Goal: Task Accomplishment & Management: Manage account settings

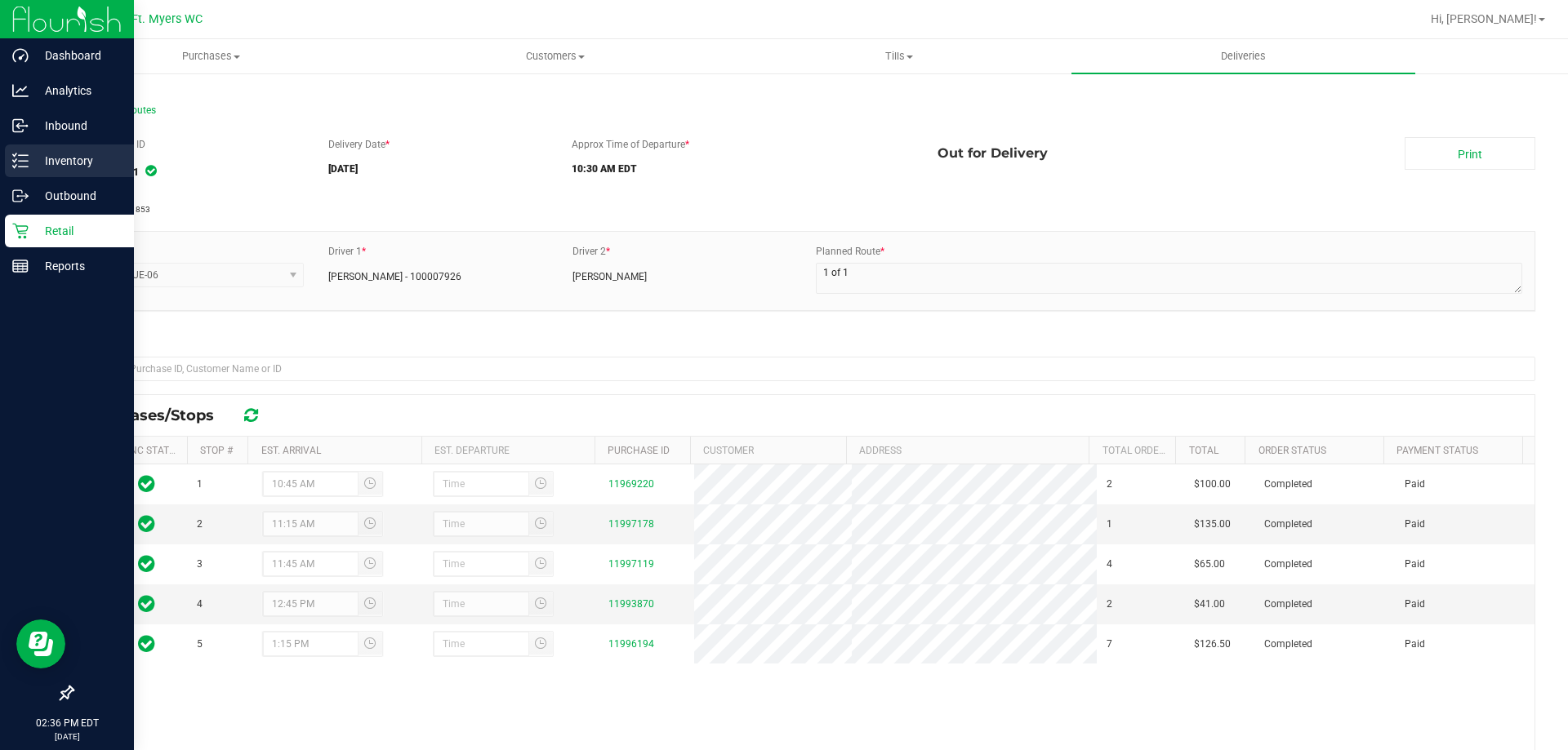
click at [36, 171] on div "Inventory" at bounding box center [69, 161] width 129 height 33
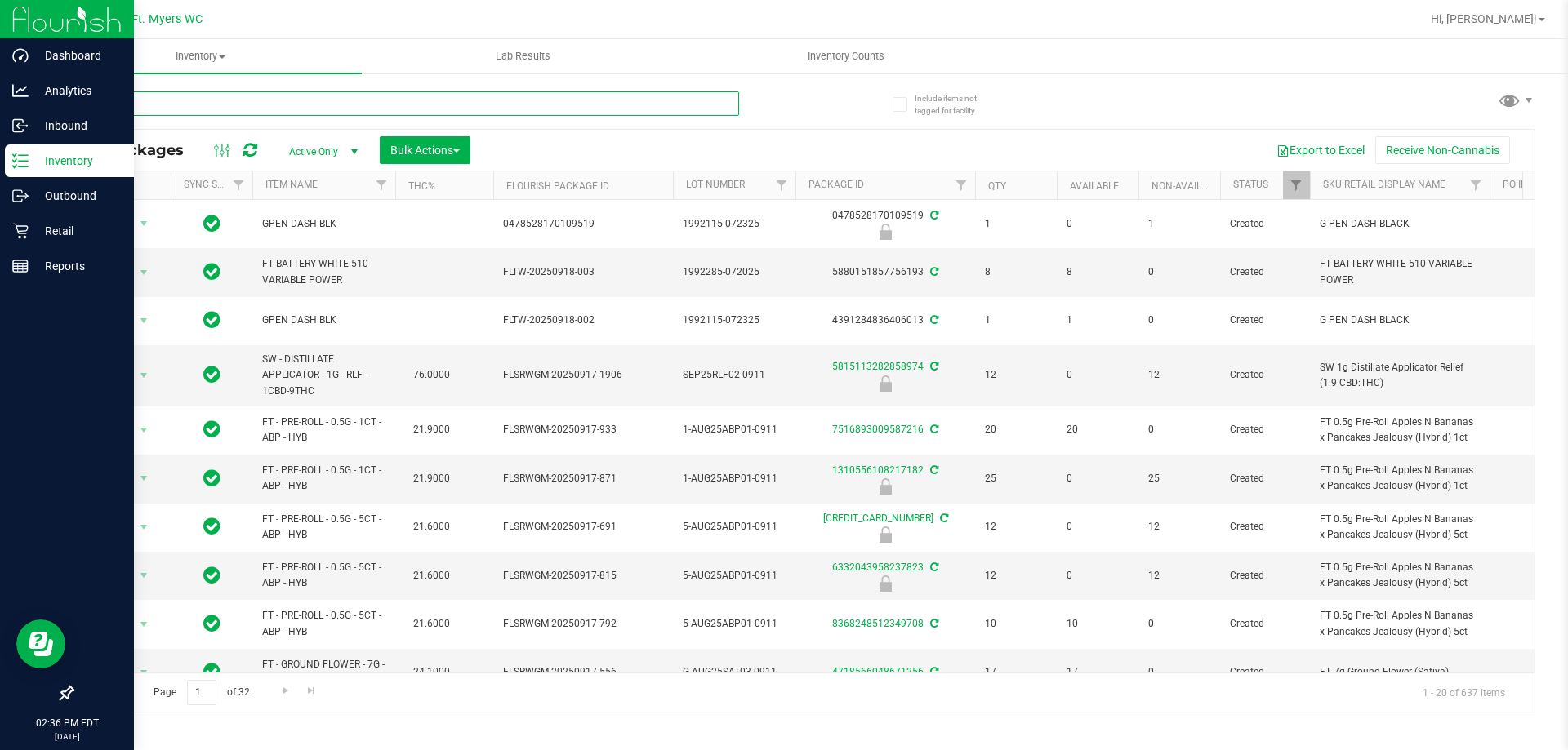
click at [296, 96] on input "text" at bounding box center [405, 103] width 667 height 24
click at [295, 100] on input "text" at bounding box center [405, 103] width 667 height 24
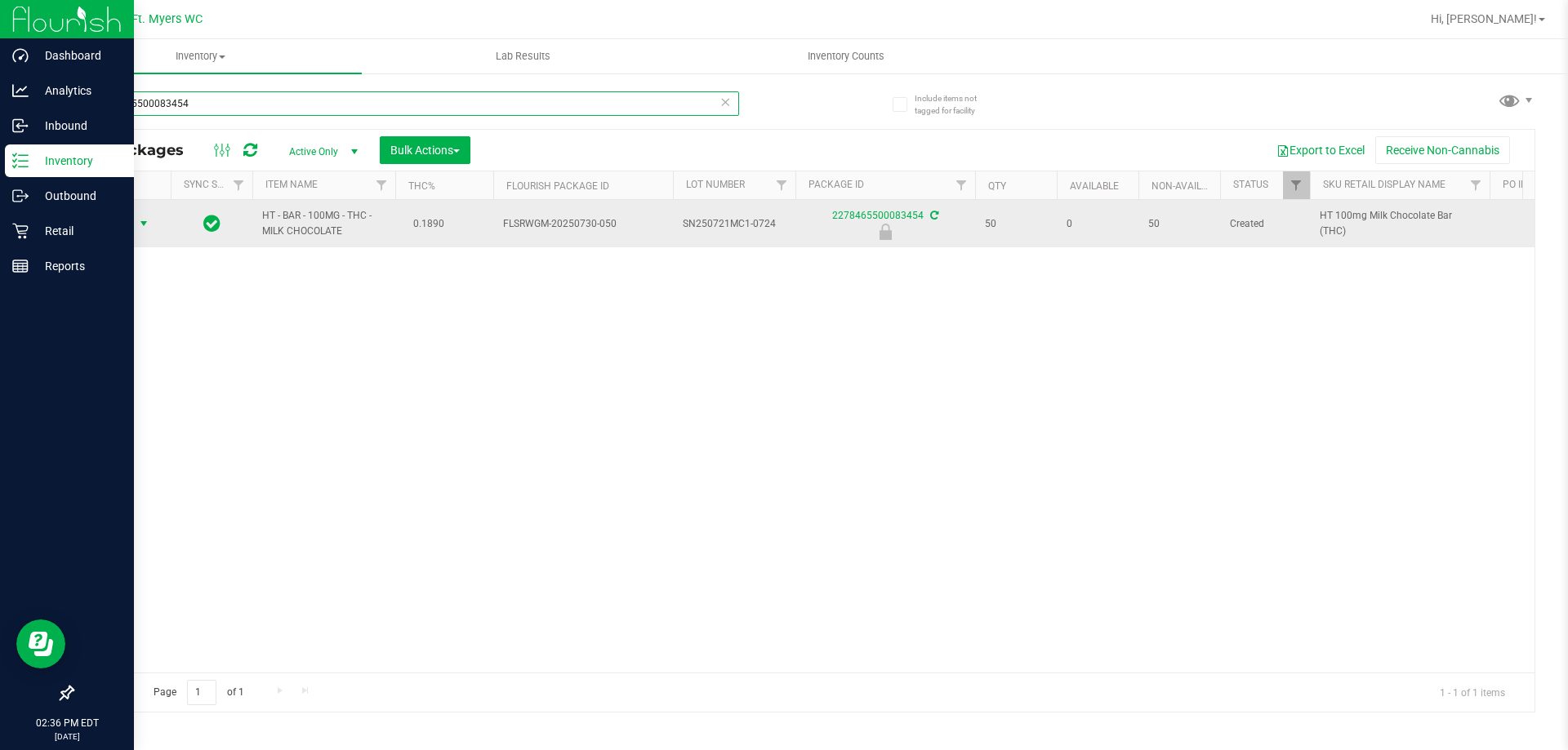
type input "2278465500083454"
click at [144, 222] on span "select" at bounding box center [143, 223] width 13 height 13
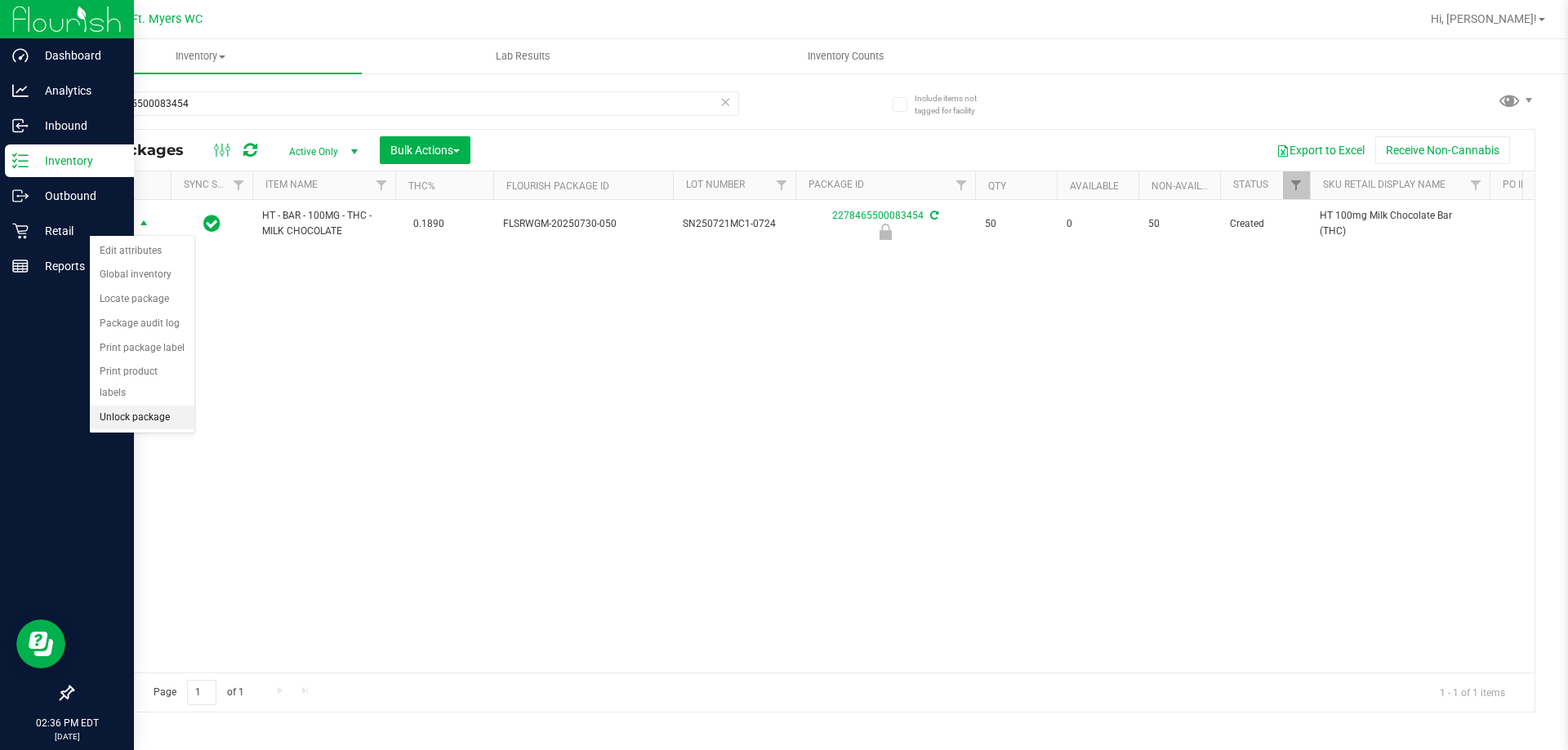
click at [153, 406] on li "Unlock package" at bounding box center [142, 418] width 105 height 24
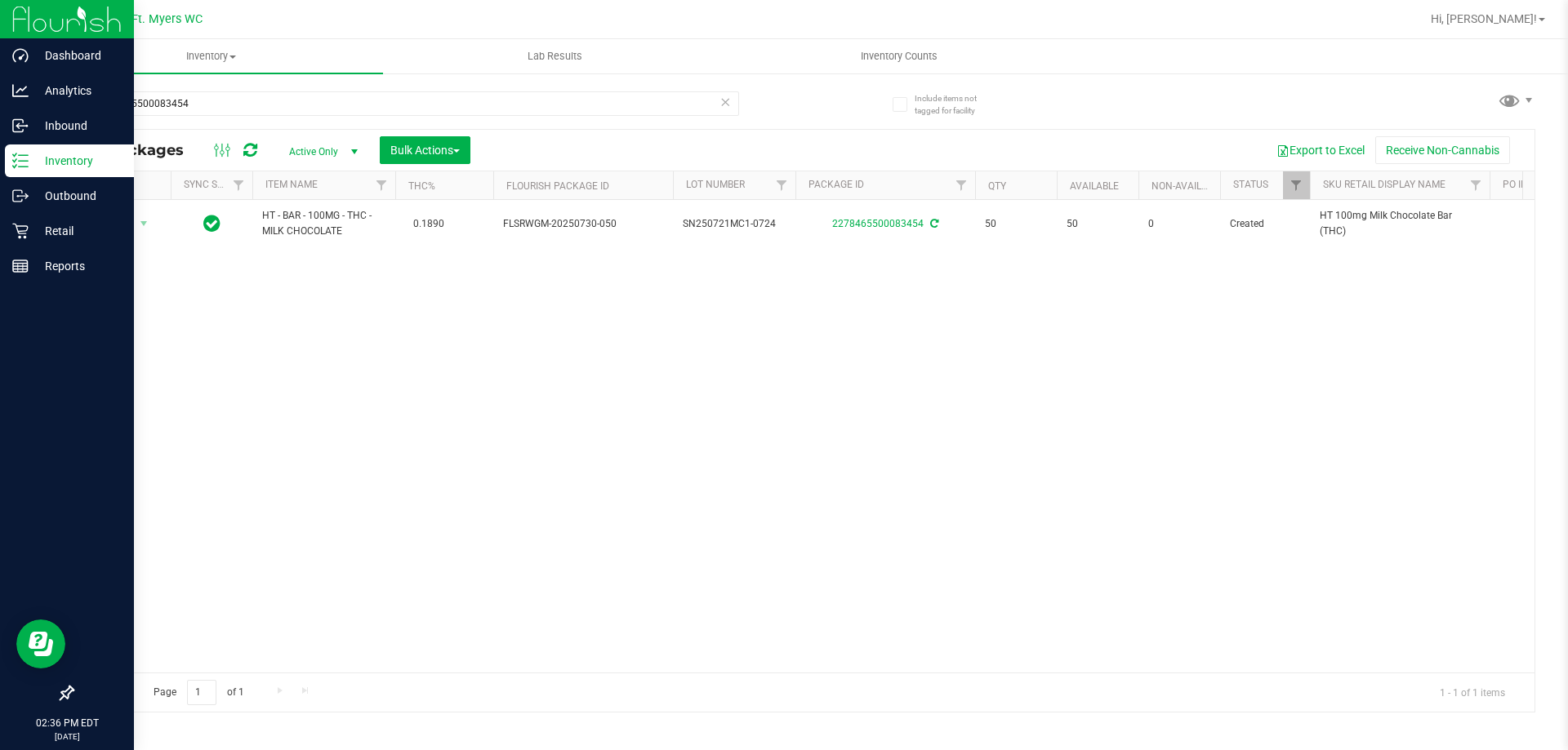
click at [119, 195] on th "Actions" at bounding box center [121, 185] width 98 height 28
click at [437, 427] on div "Action Action Adjust qty Create package Edit attributes Global inventory Locate…" at bounding box center [803, 436] width 1461 height 473
click at [52, 194] on p "Outbound" at bounding box center [77, 196] width 98 height 19
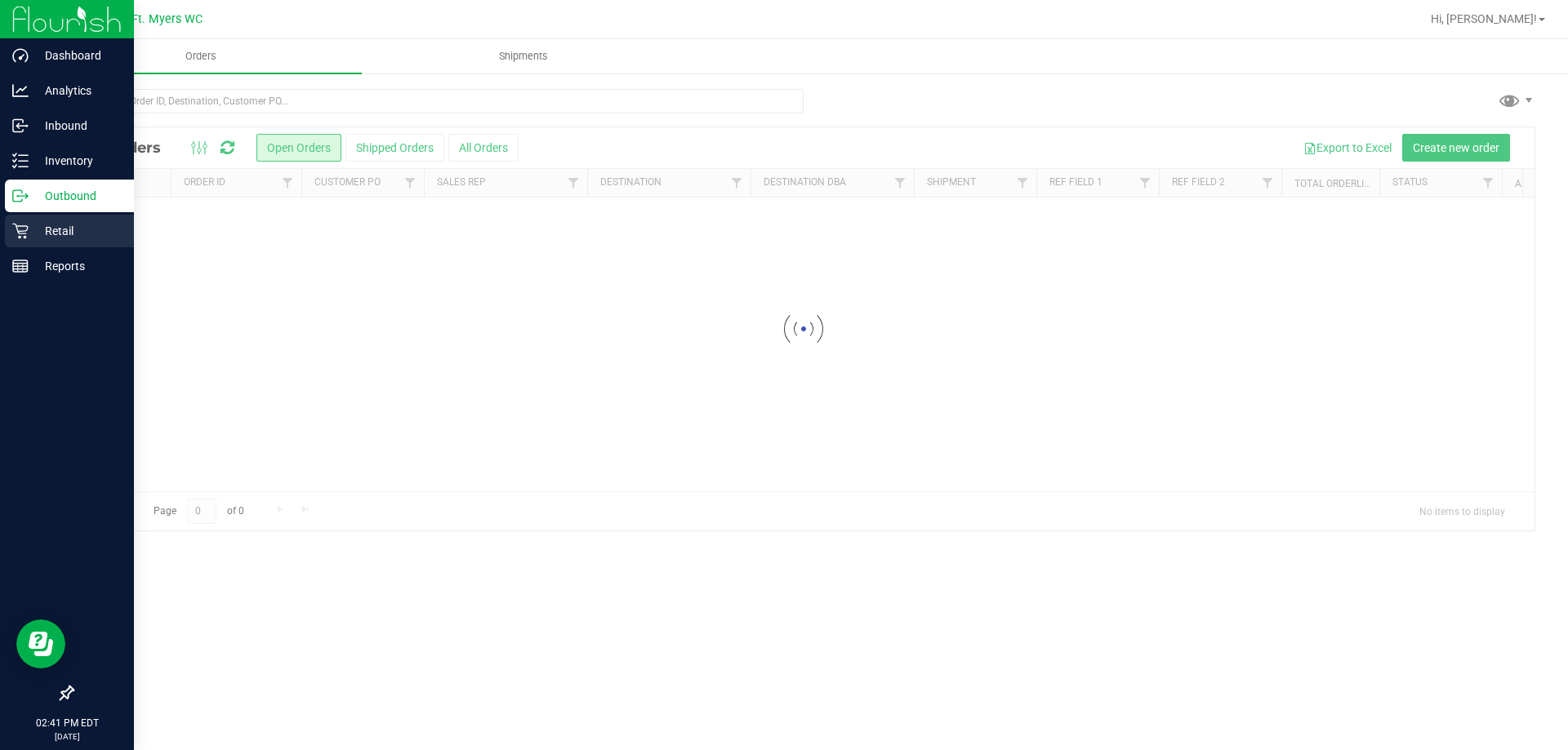
click at [53, 226] on p "Retail" at bounding box center [77, 231] width 98 height 19
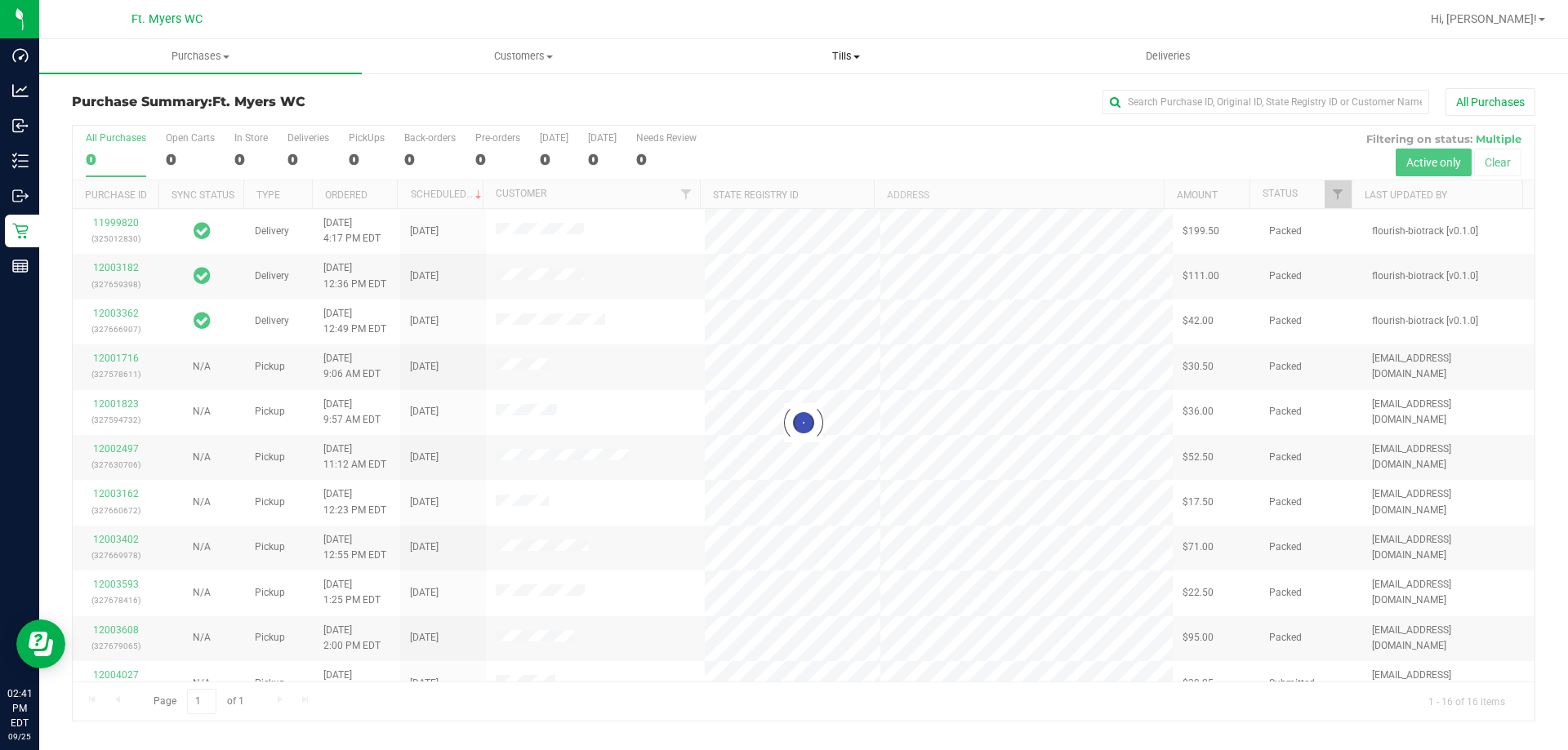
click at [872, 53] on span "Tills" at bounding box center [845, 55] width 321 height 15
click at [803, 95] on li "Manage tills" at bounding box center [845, 99] width 323 height 19
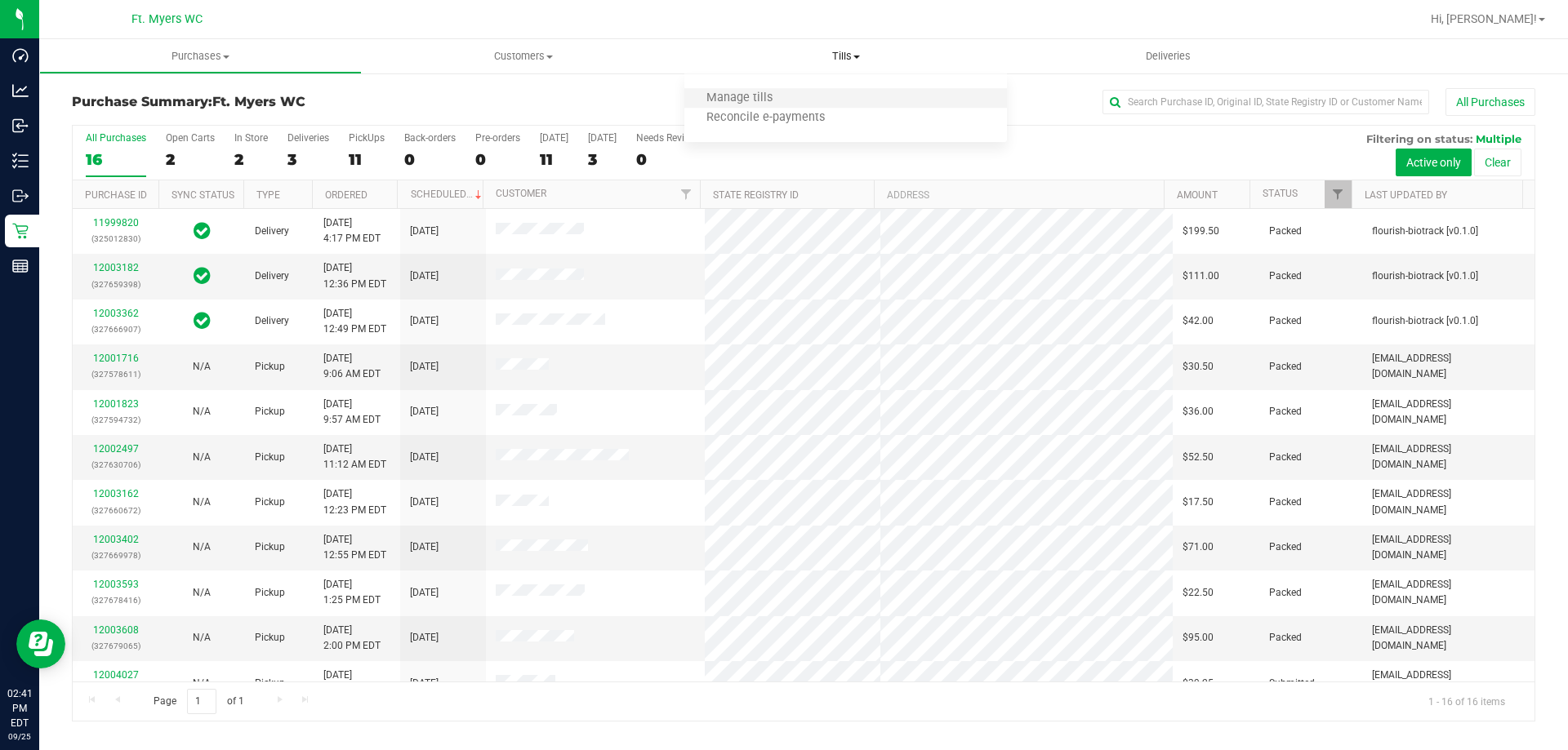
click at [862, 90] on li "Manage tills" at bounding box center [845, 99] width 323 height 19
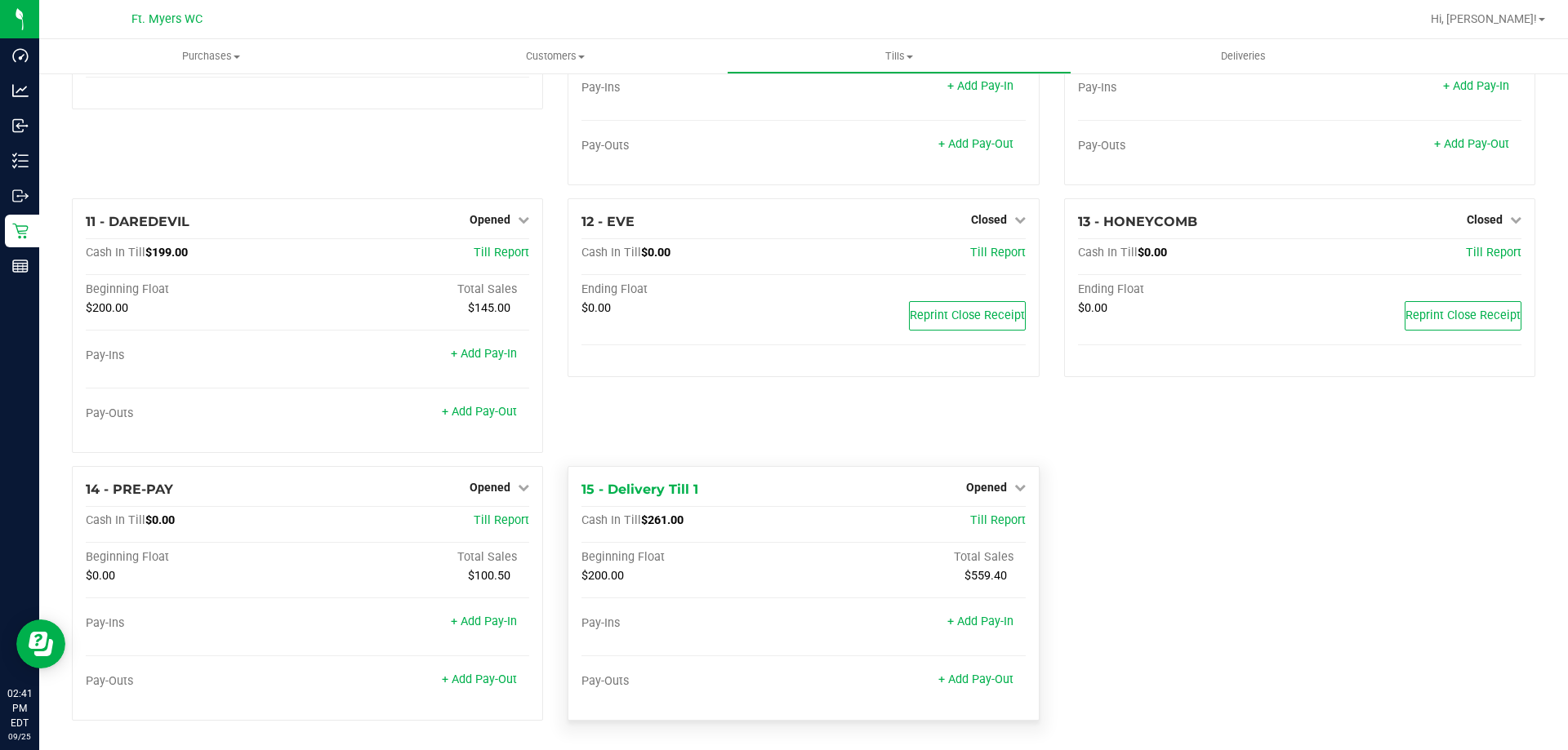
scroll to position [704, 0]
click at [1001, 486] on link "Opened" at bounding box center [995, 487] width 59 height 13
click at [966, 520] on link "Close Till" at bounding box center [987, 520] width 44 height 13
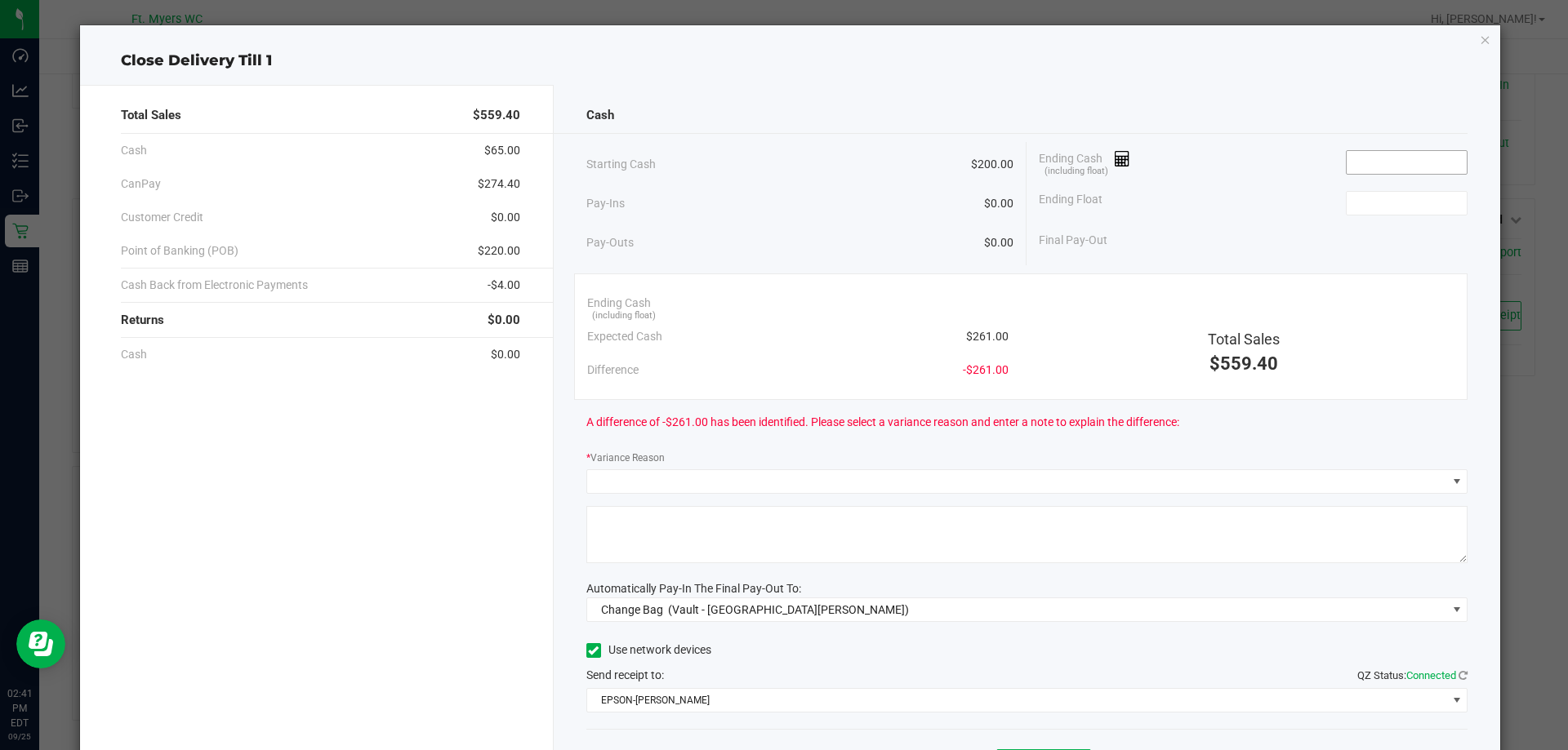
click at [1365, 159] on input at bounding box center [1407, 162] width 120 height 23
click at [1367, 203] on input at bounding box center [1407, 204] width 120 height 23
click at [1400, 158] on input at bounding box center [1407, 162] width 120 height 23
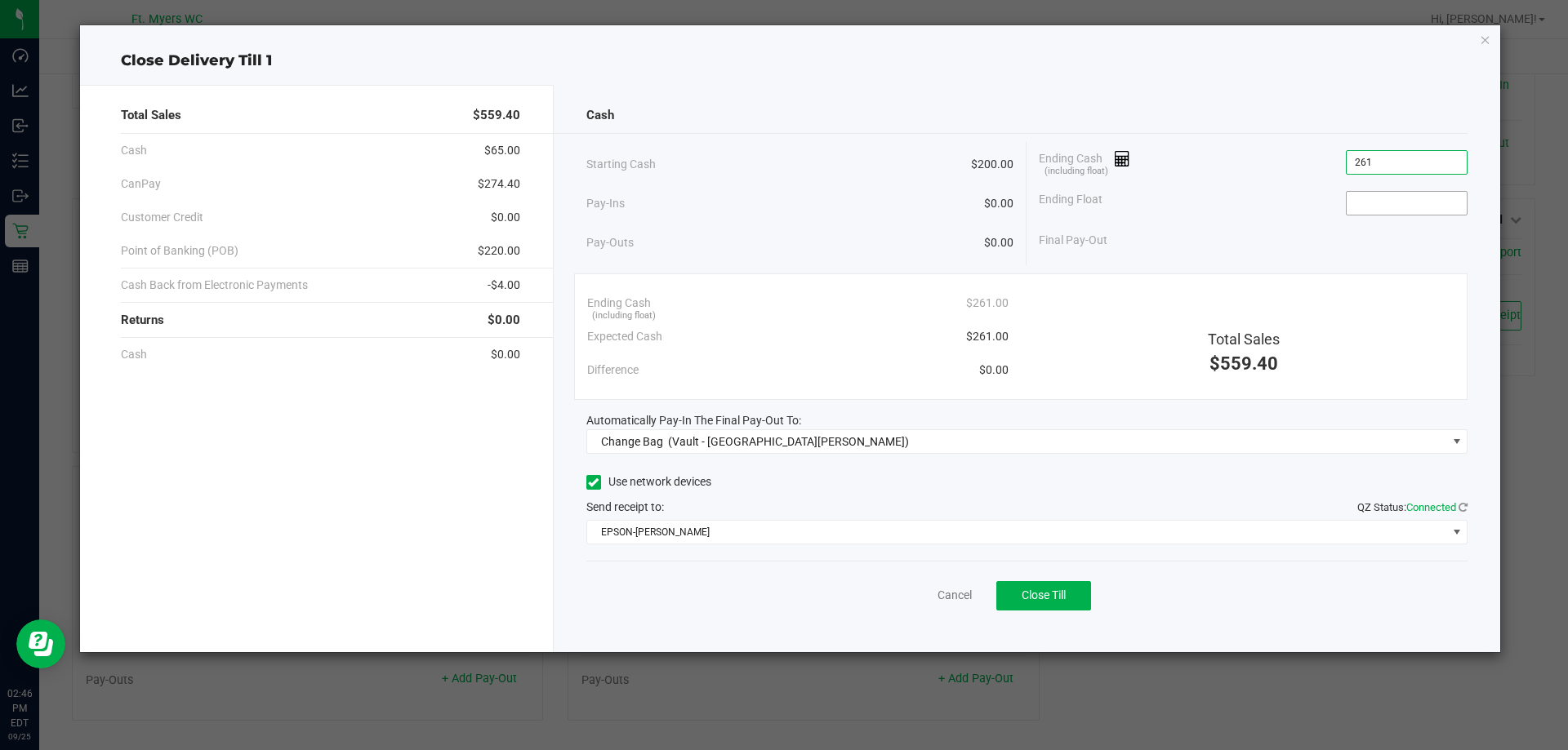
type input "$261.00"
click at [1364, 203] on input at bounding box center [1407, 204] width 120 height 23
type input "$200.00"
click at [1323, 304] on div "Total Sales $559.40" at bounding box center [1244, 332] width 446 height 91
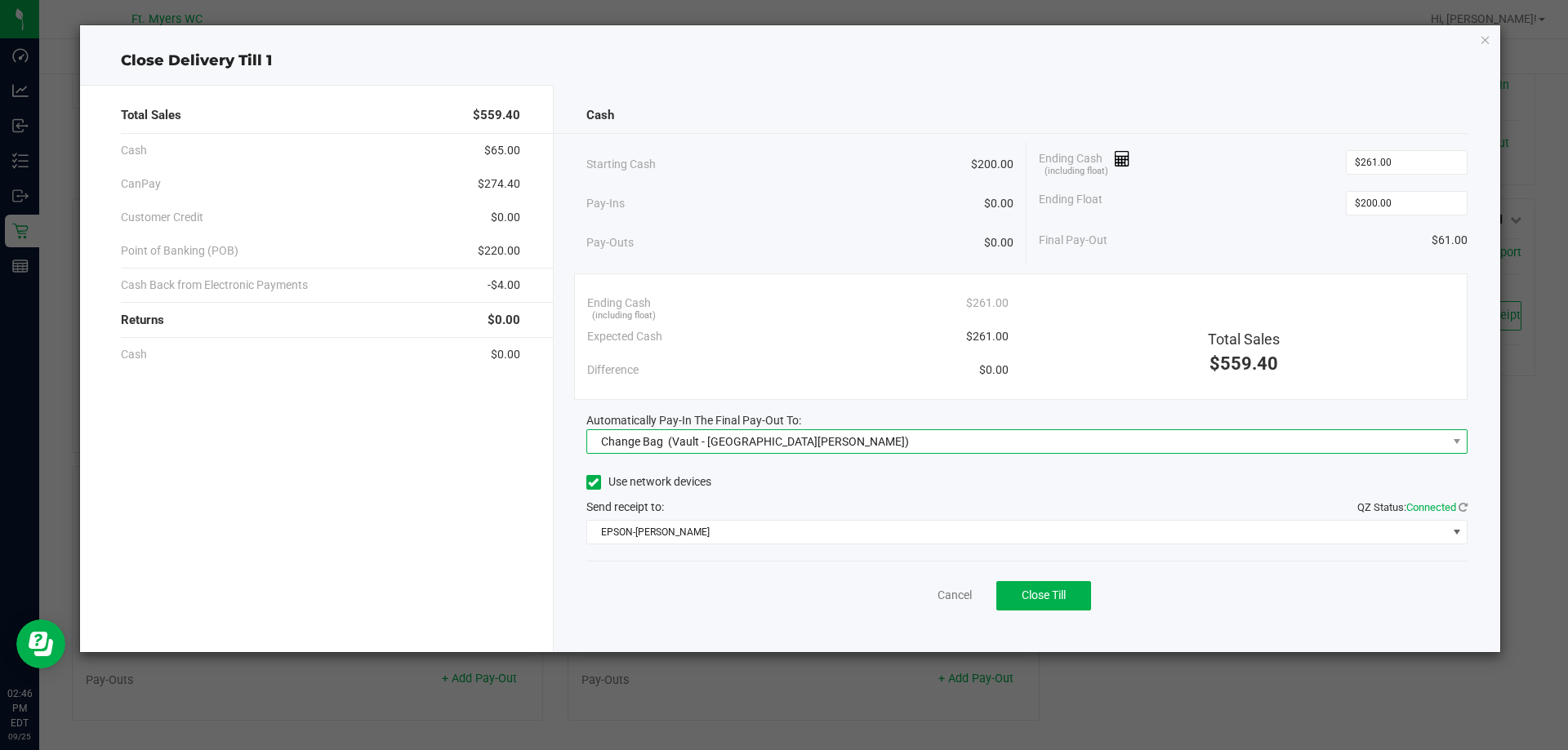
click at [744, 447] on span "(Vault - [GEOGRAPHIC_DATA][PERSON_NAME])" at bounding box center [788, 441] width 241 height 13
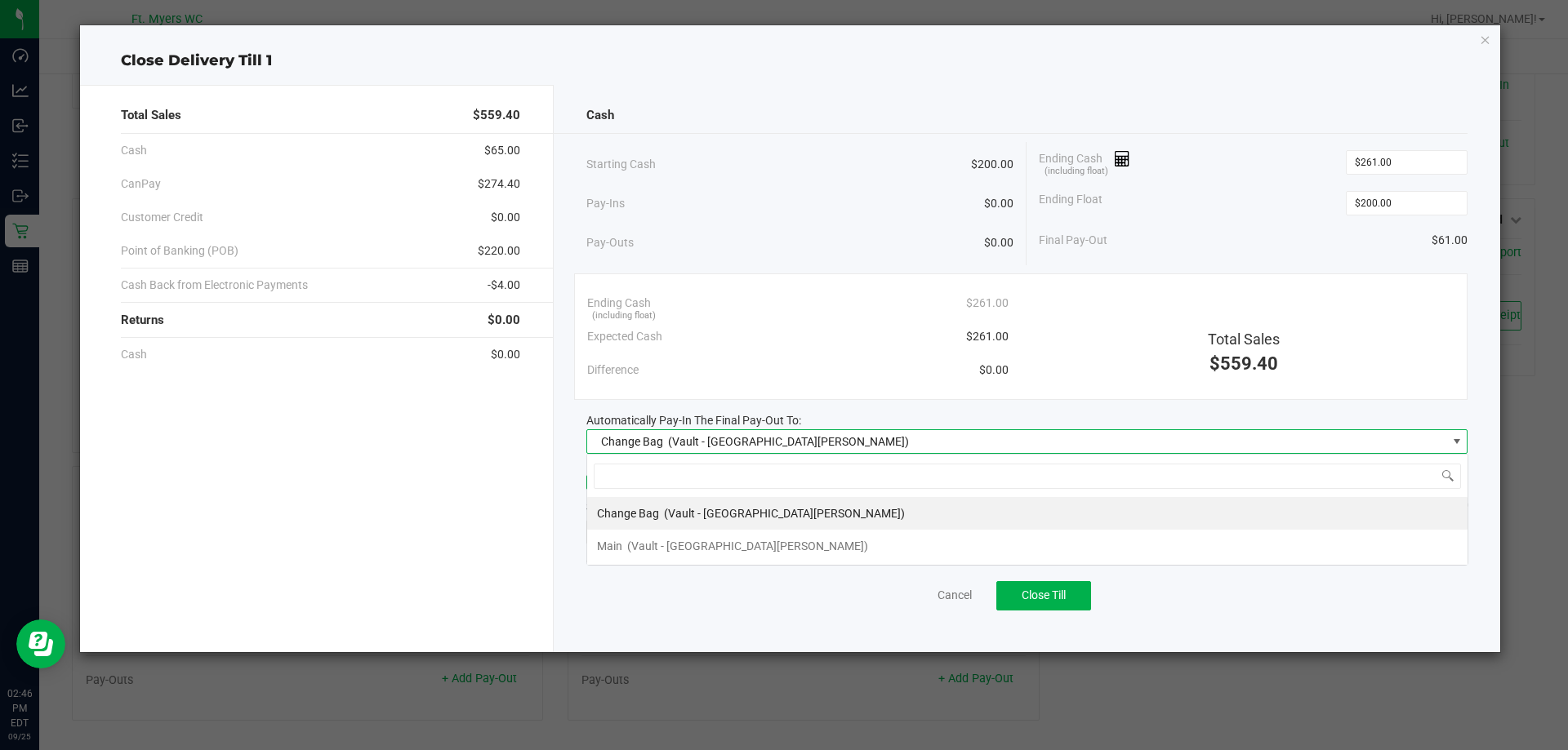
scroll to position [24, 881]
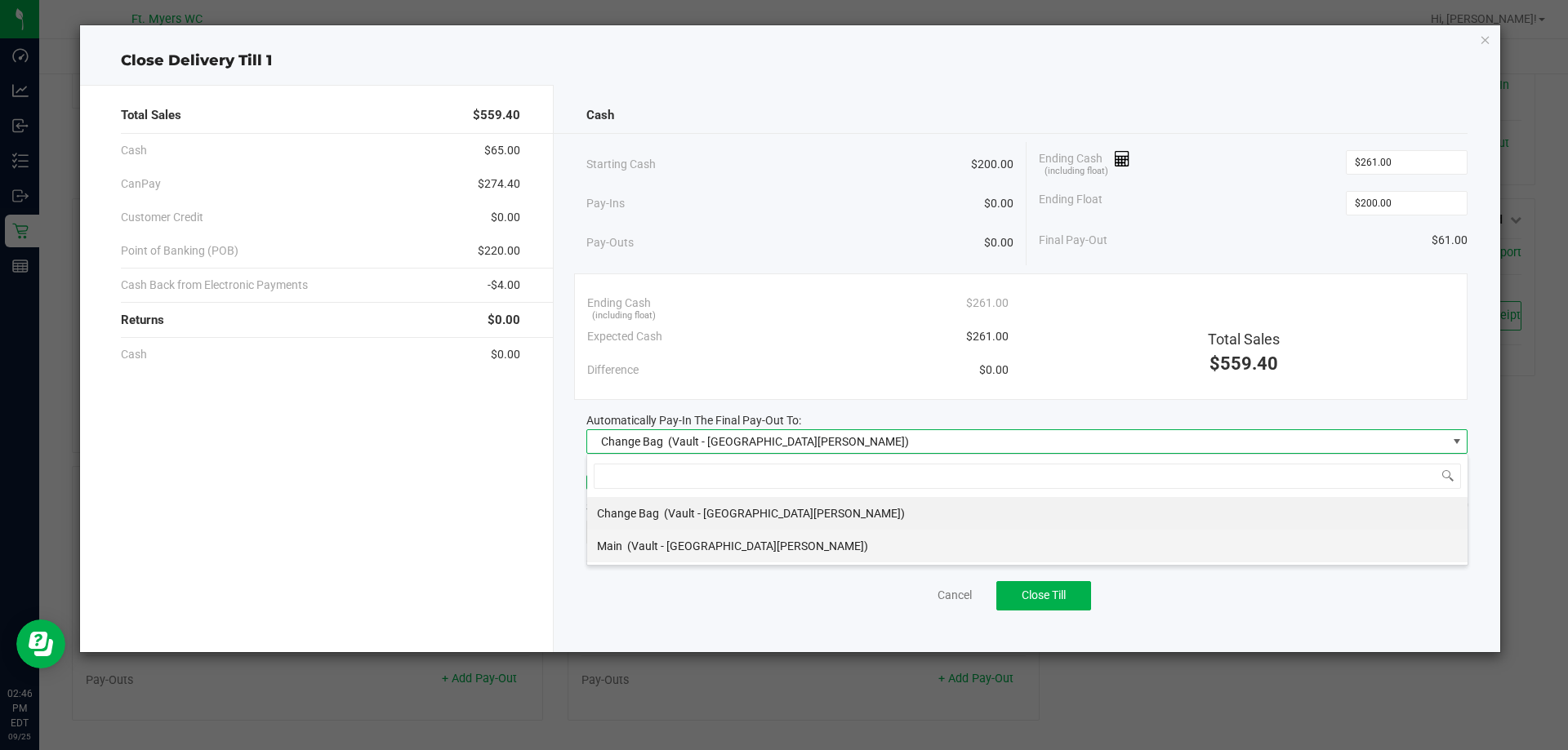
click at [755, 540] on li "Main (Vault - [GEOGRAPHIC_DATA][PERSON_NAME])" at bounding box center [1027, 546] width 880 height 33
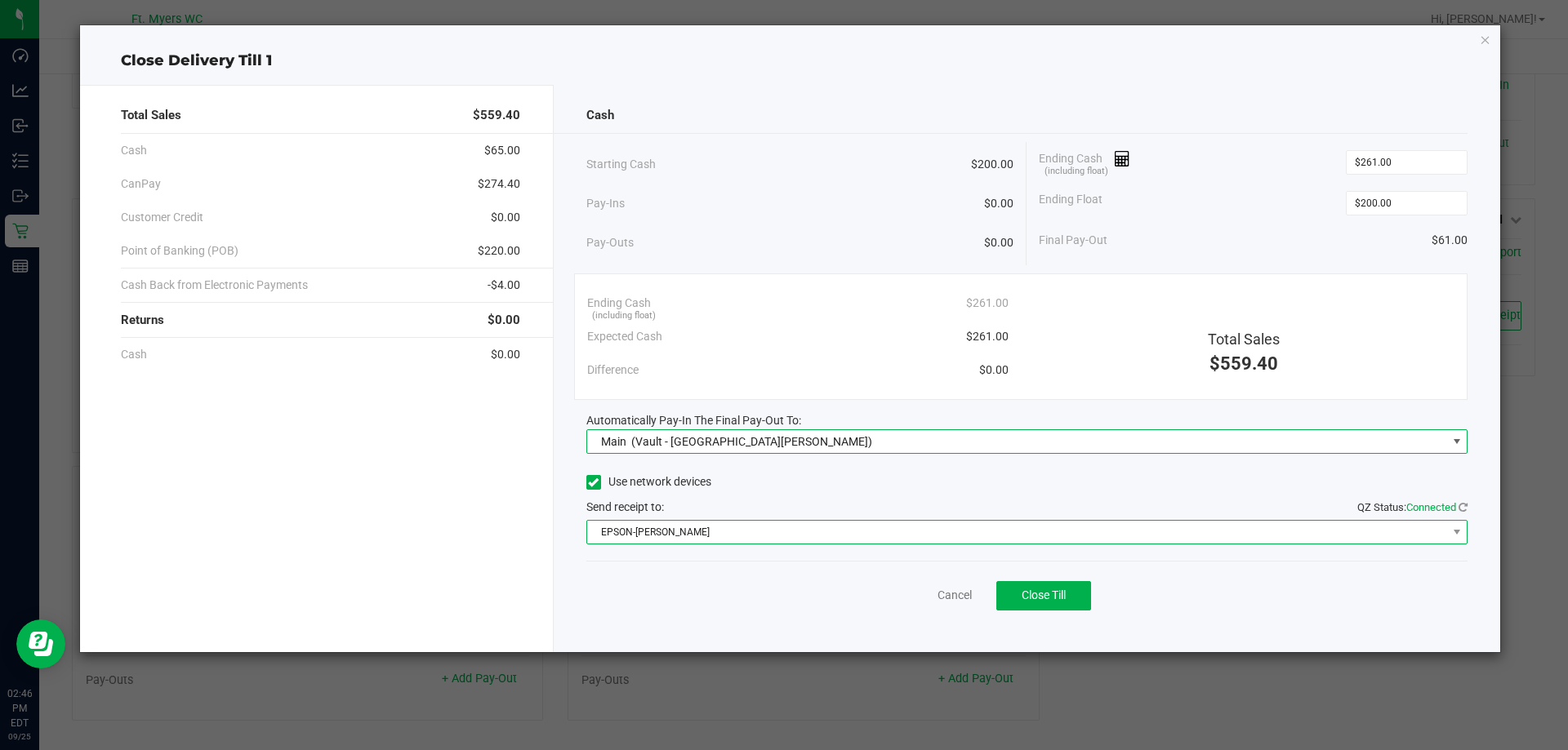
click at [1073, 529] on span "EPSON-[PERSON_NAME]" at bounding box center [1016, 532] width 860 height 23
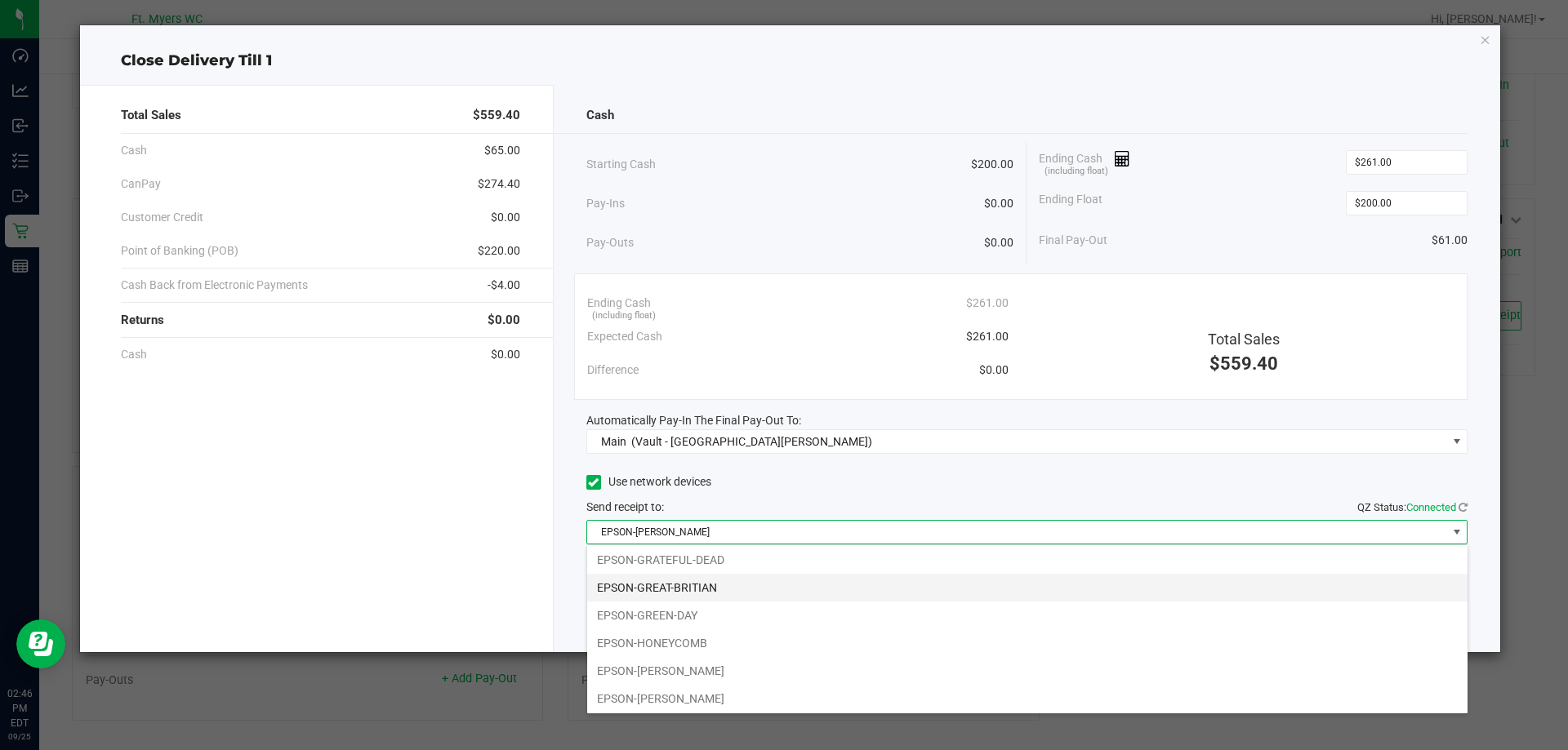
scroll to position [115, 0]
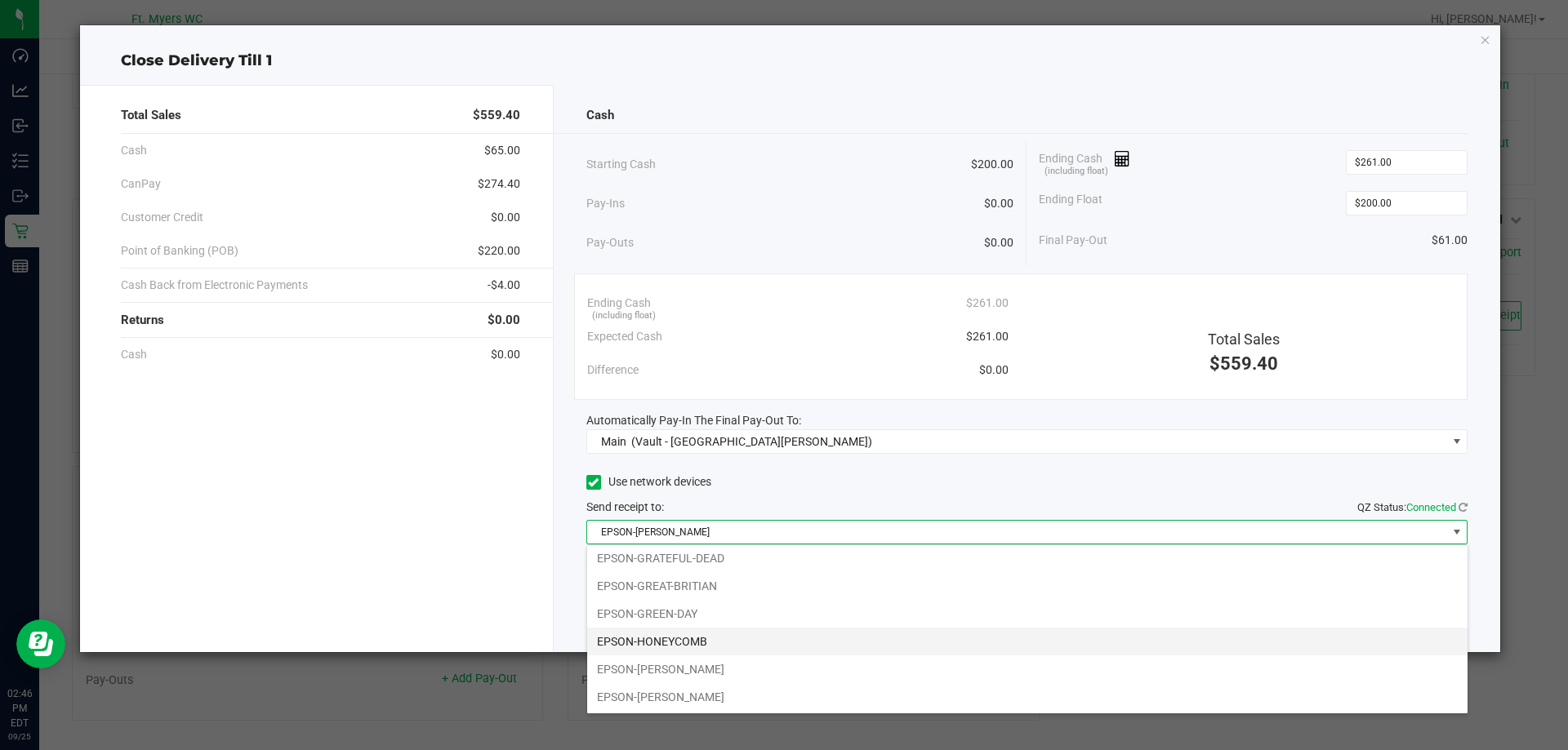
click at [786, 640] on li "EPSON-HONEYCOMB" at bounding box center [1027, 641] width 880 height 28
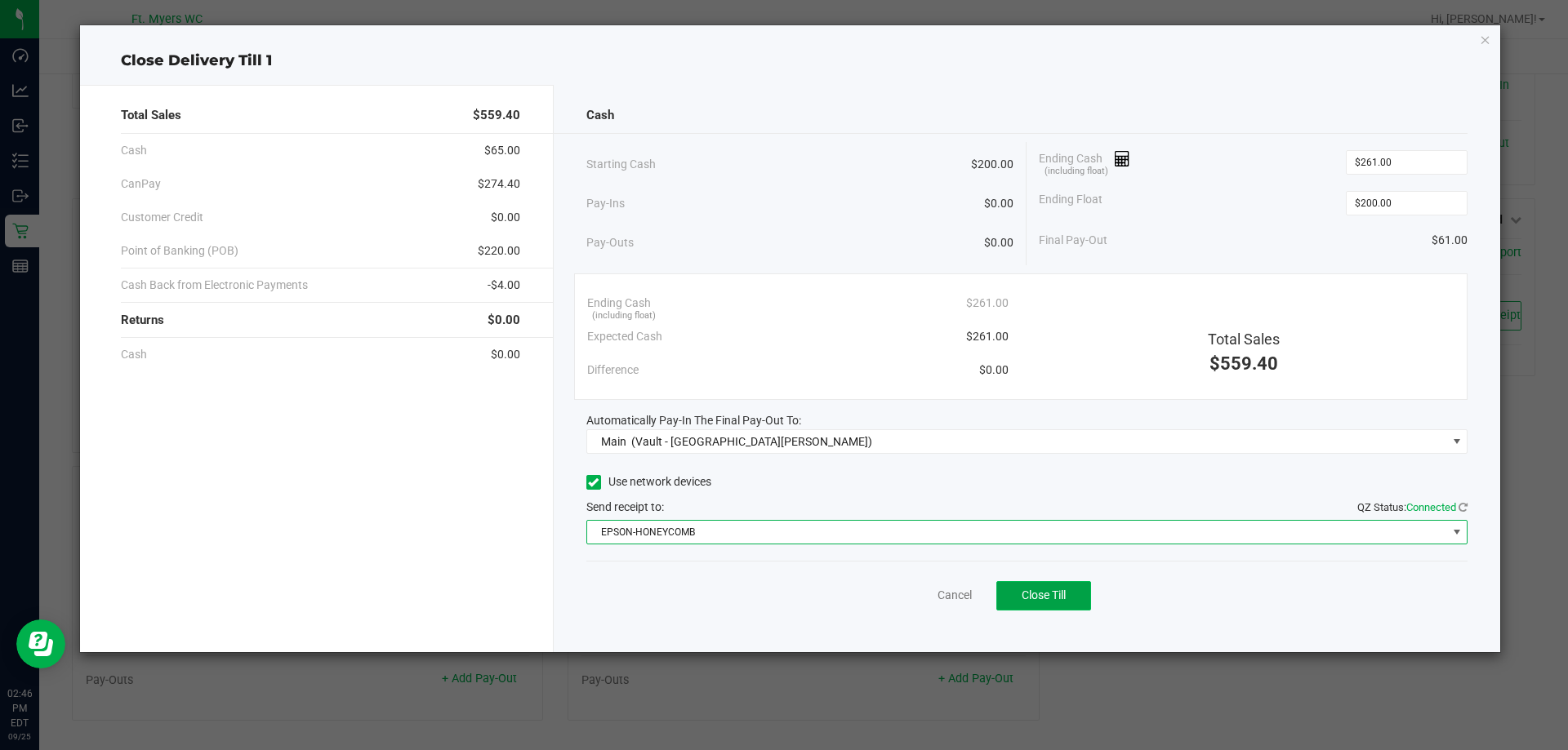
click at [1013, 589] on button "Close Till" at bounding box center [1042, 596] width 94 height 29
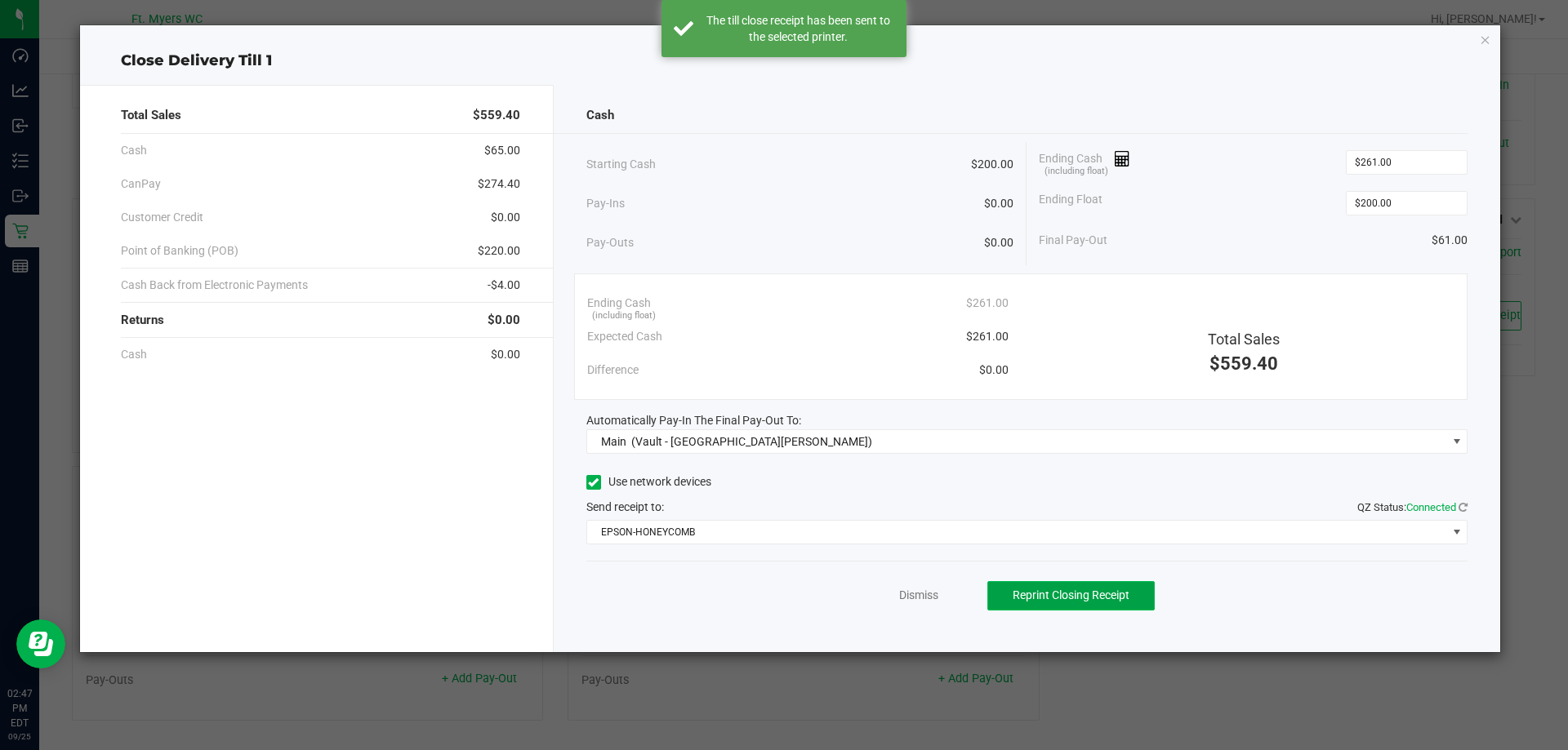
click at [1097, 600] on span "Reprint Closing Receipt" at bounding box center [1071, 595] width 117 height 13
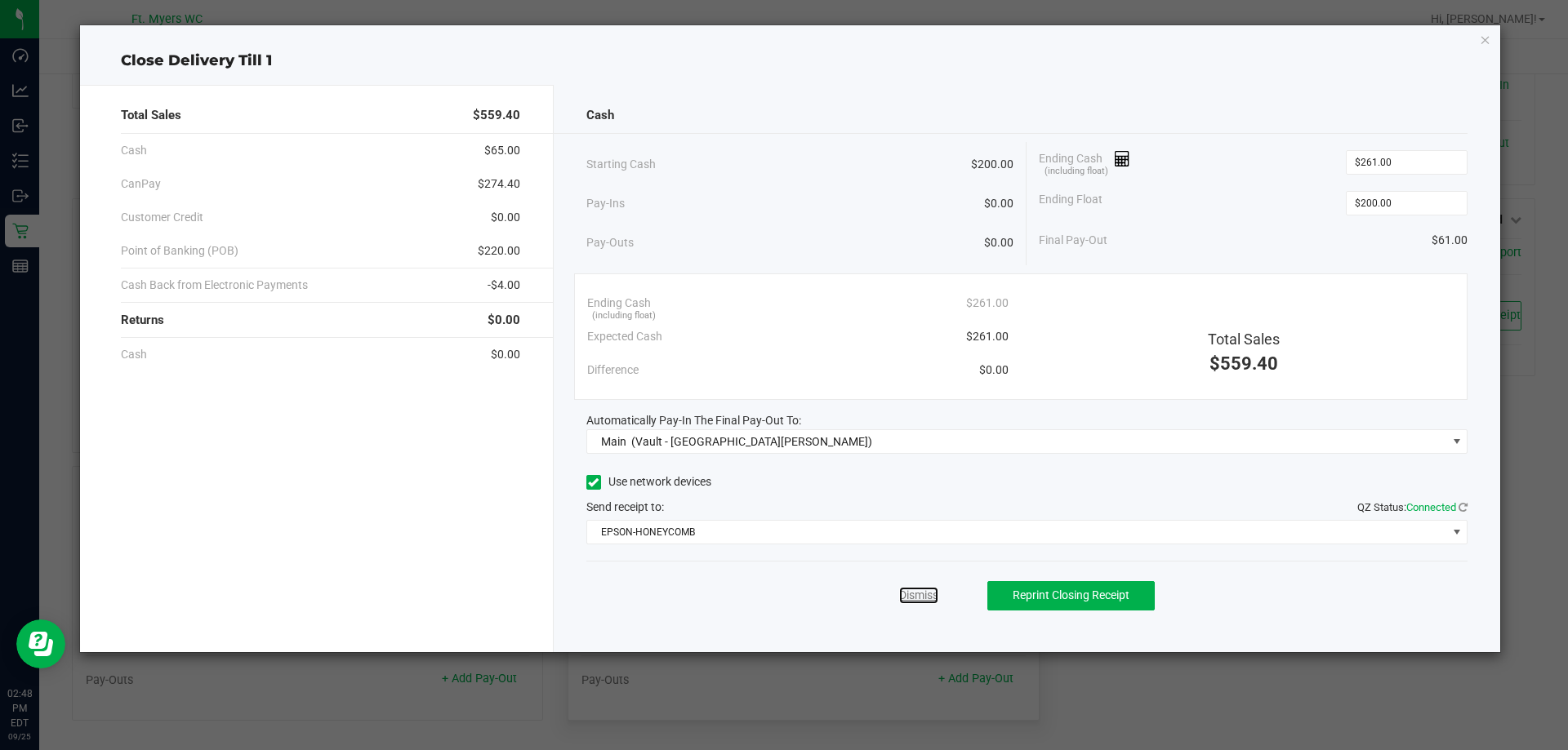
click at [929, 597] on link "Dismiss" at bounding box center [918, 596] width 39 height 17
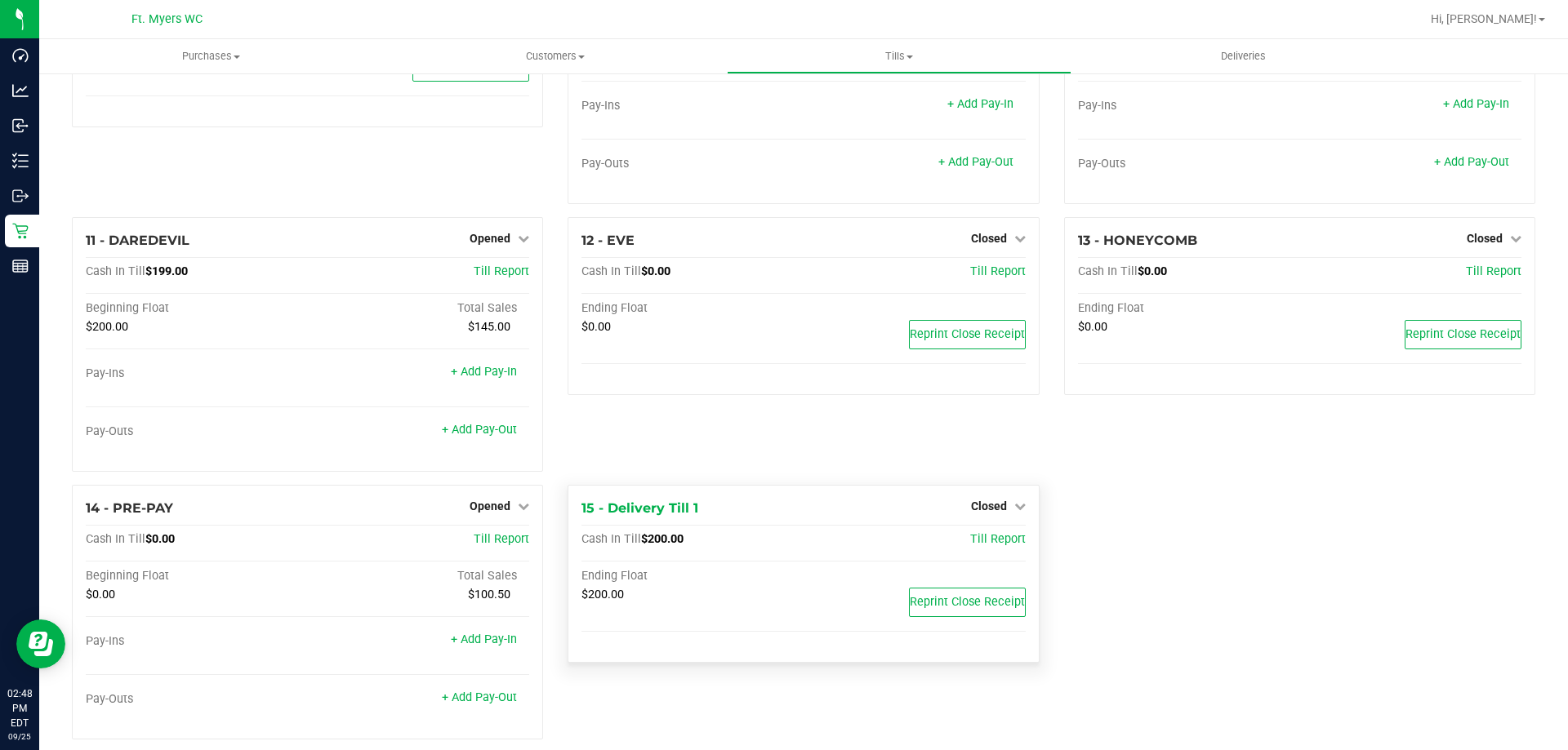
scroll to position [728, 0]
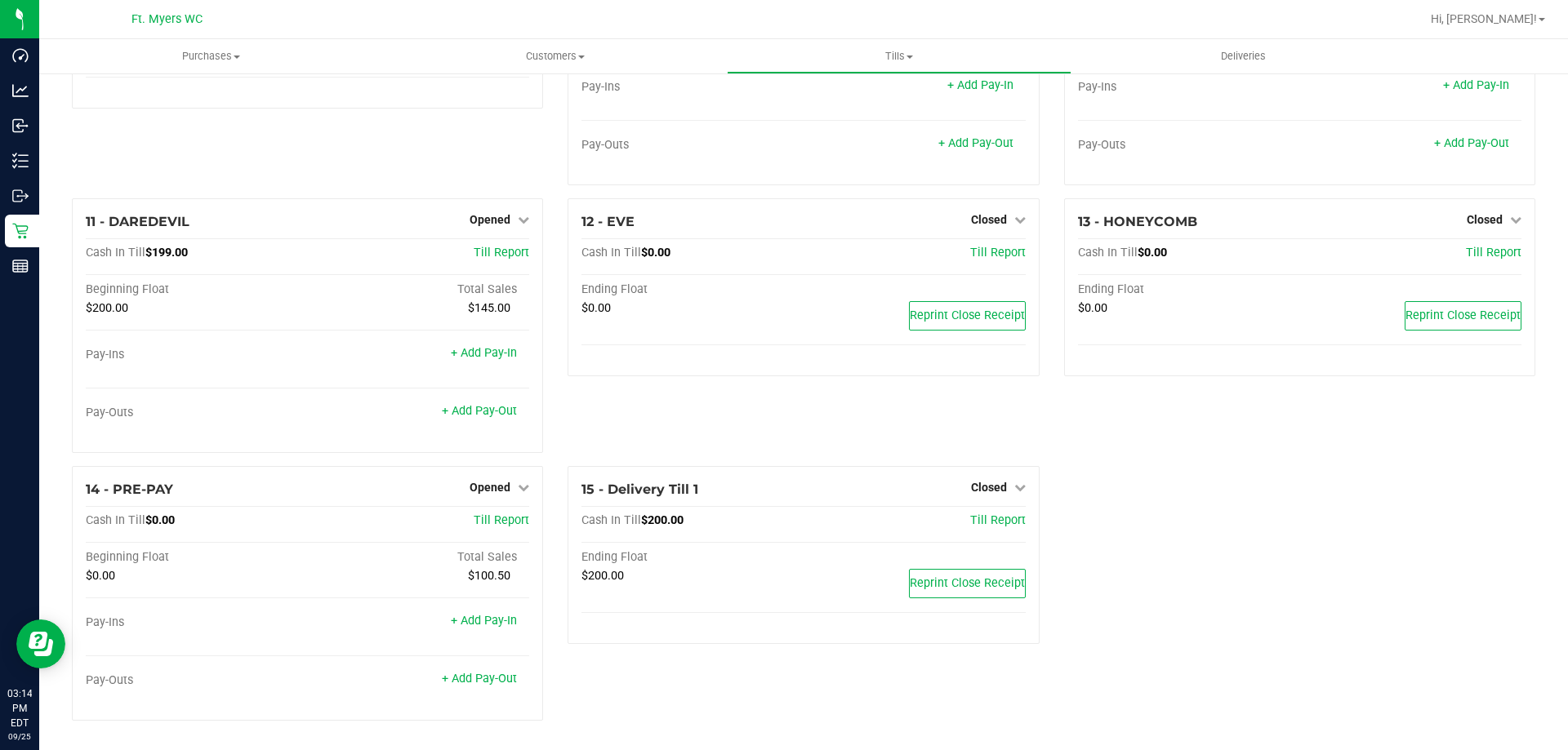
click at [223, 155] on div "8 - GREEN-DAY Closed Open Till Cash In Till $200.00 Till Report Ending Float $2…" at bounding box center [307, 65] width 495 height 268
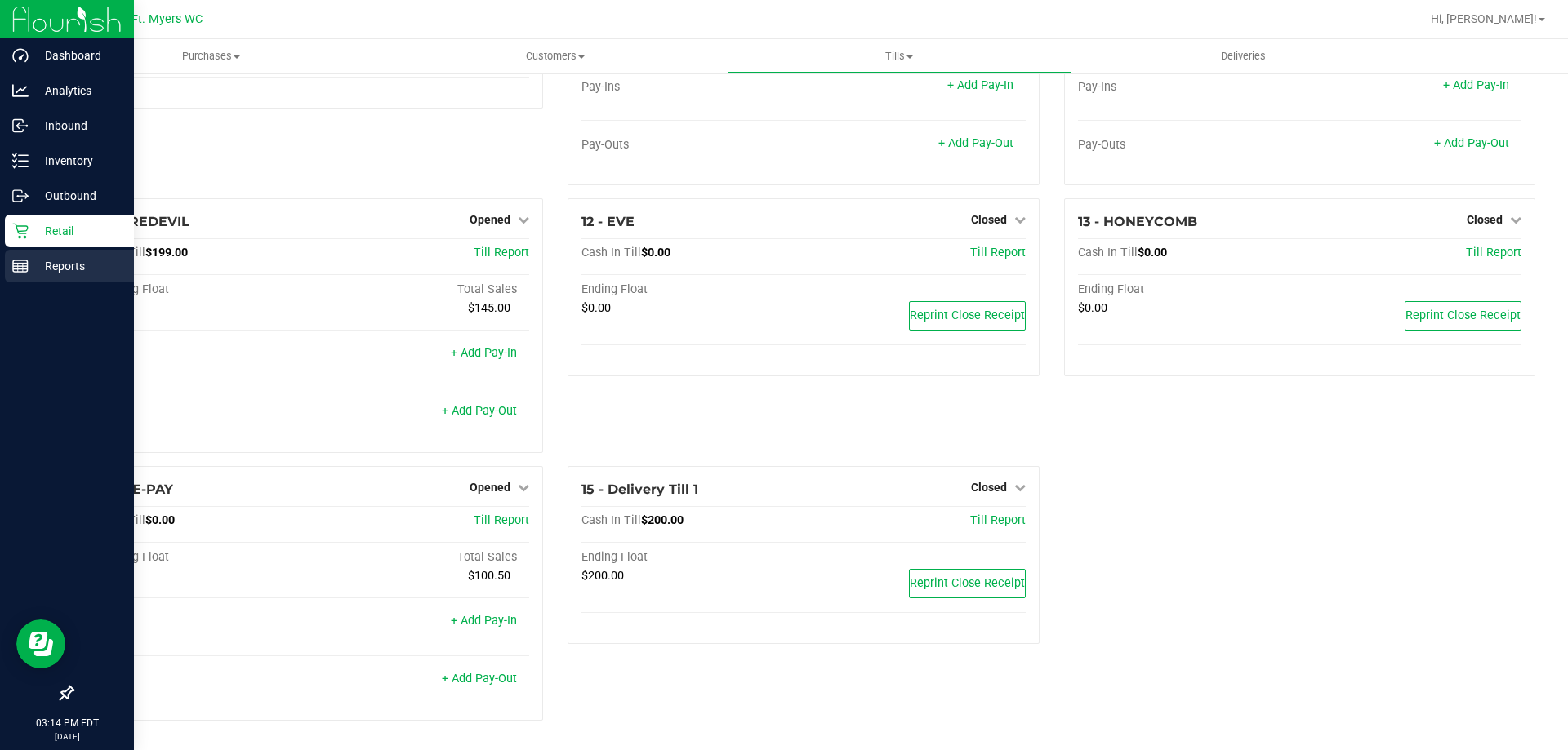
click at [40, 258] on p "Reports" at bounding box center [77, 266] width 98 height 19
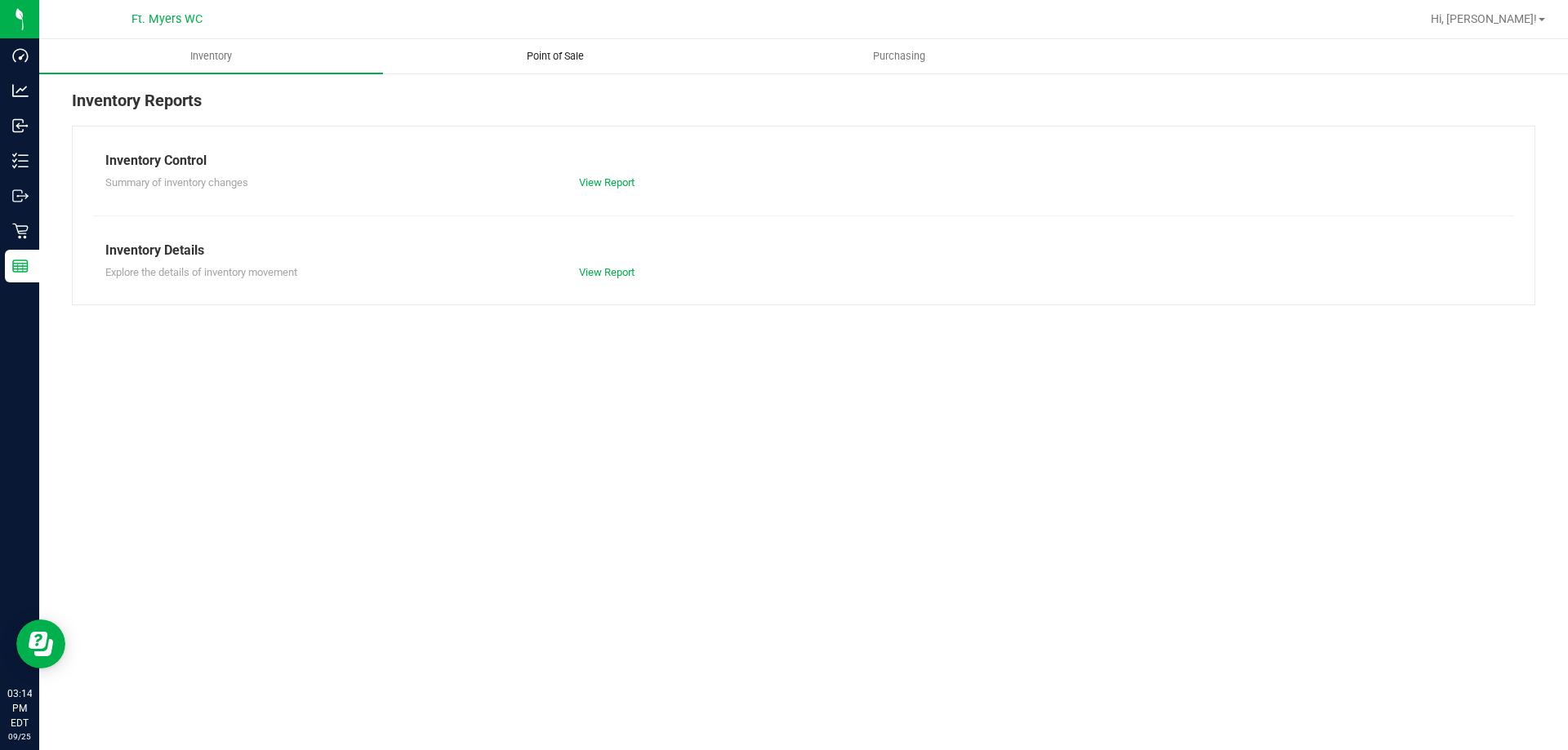
click at [544, 64] on uib-tab-heading "Point of Sale" at bounding box center [555, 56] width 342 height 33
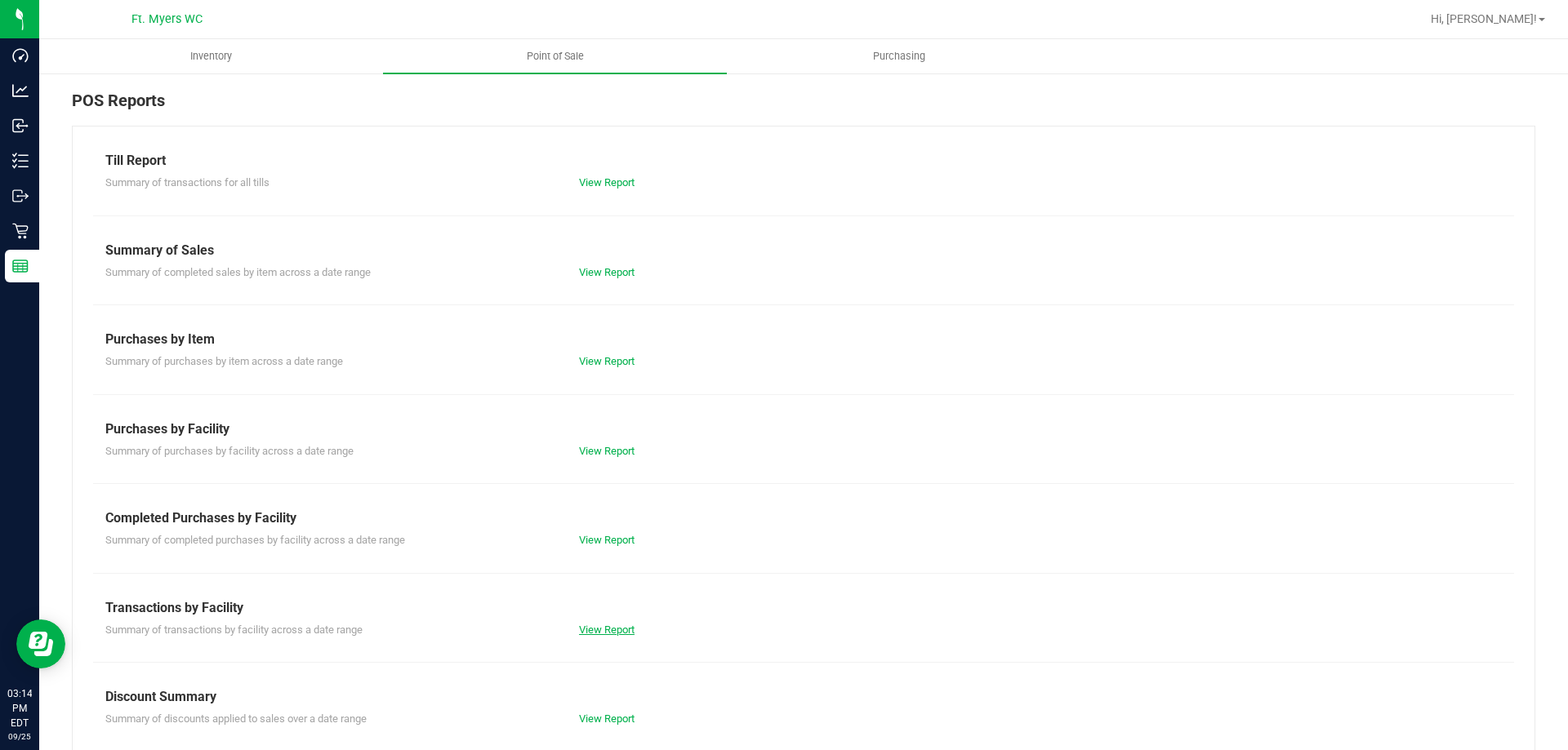
click at [611, 634] on link "View Report" at bounding box center [606, 630] width 55 height 13
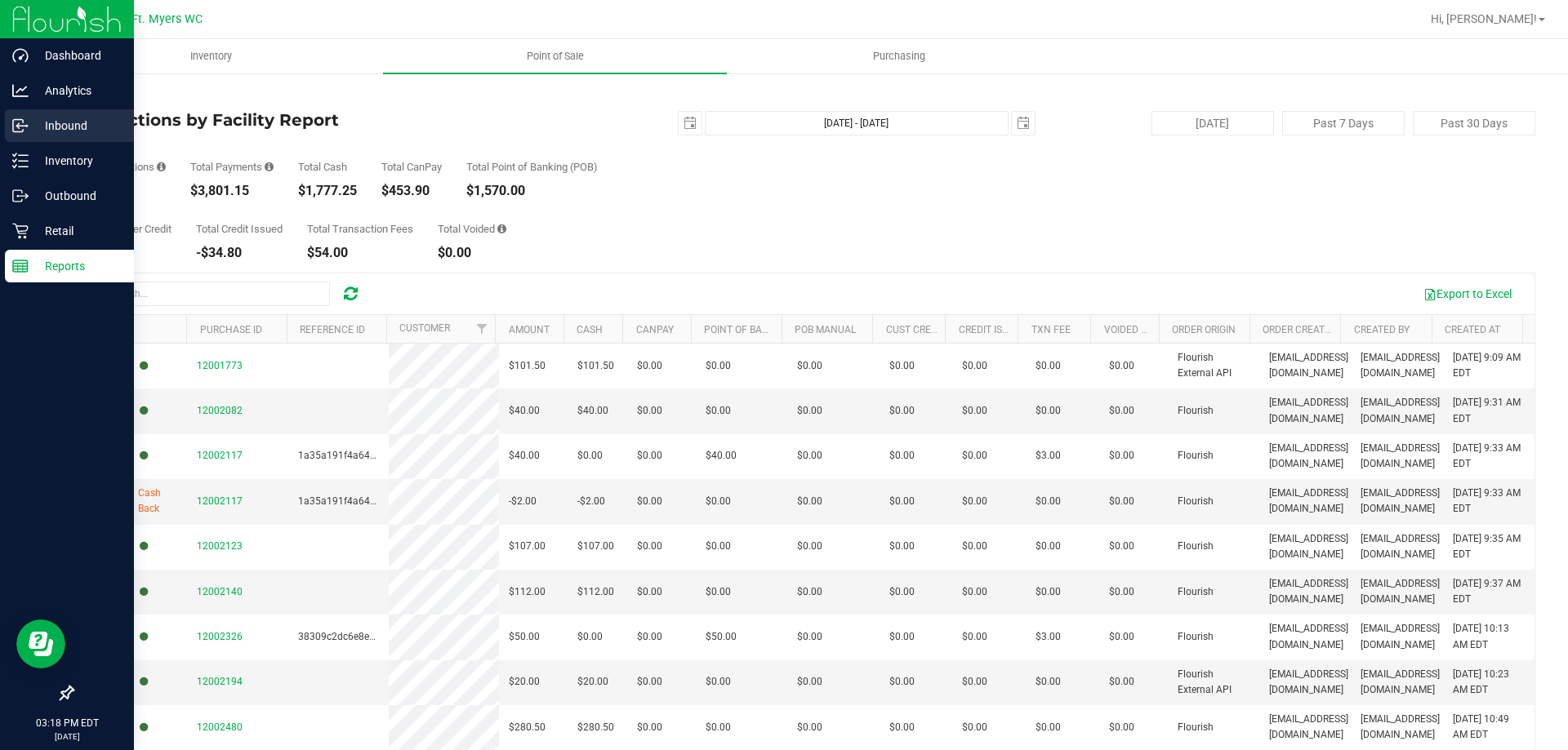
click at [14, 127] on icon at bounding box center [20, 125] width 17 height 17
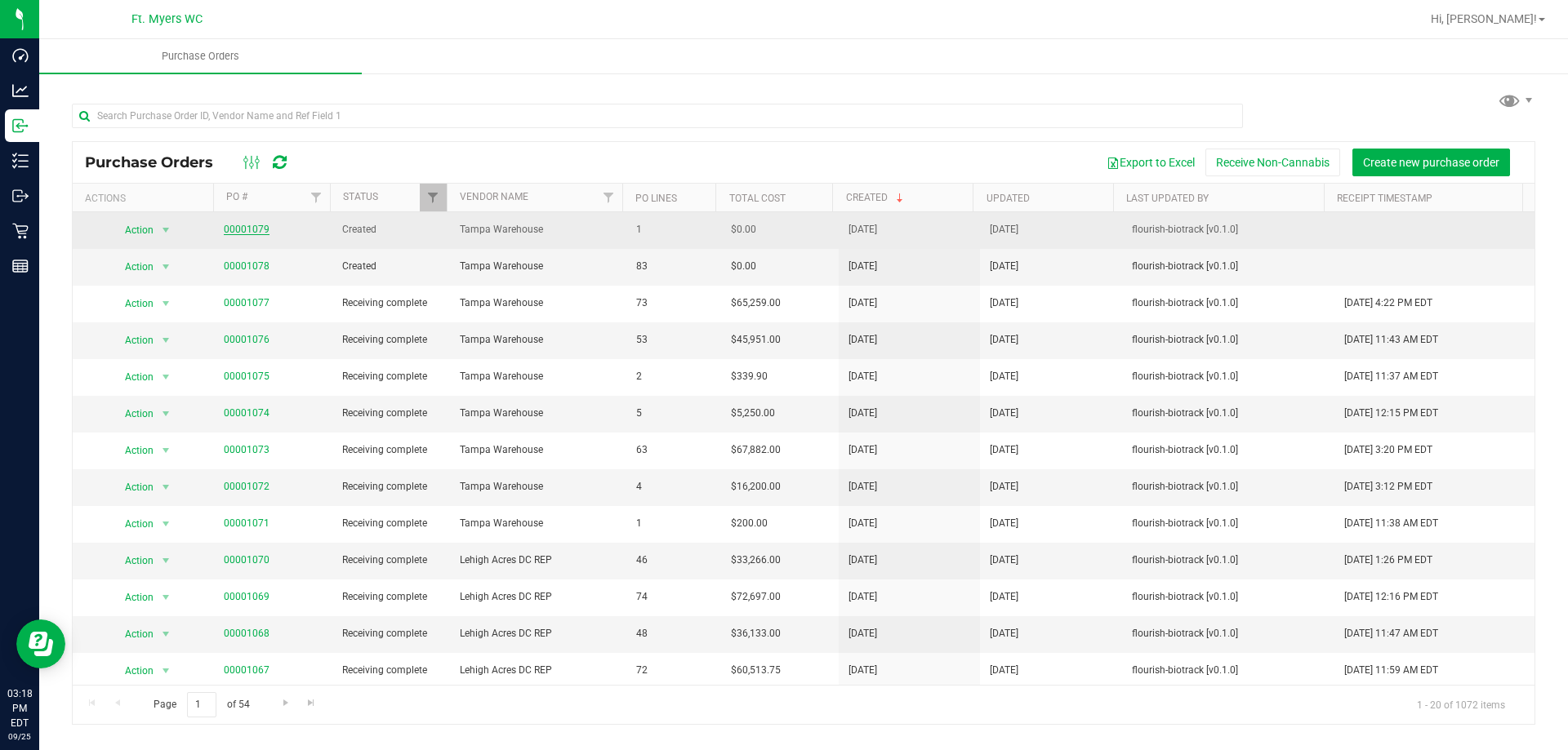
click at [257, 227] on link "00001079" at bounding box center [246, 229] width 46 height 12
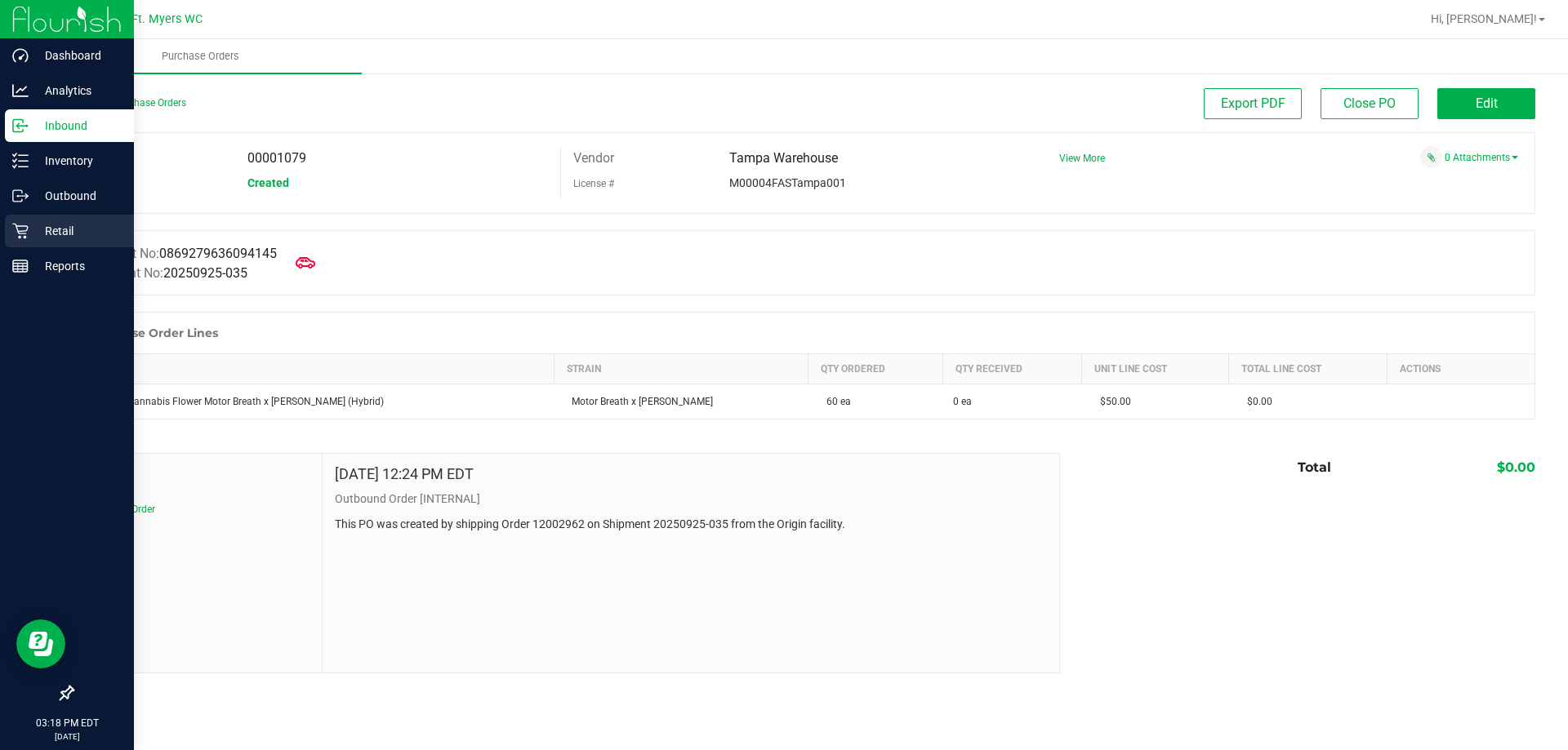
click at [17, 232] on icon at bounding box center [20, 231] width 16 height 16
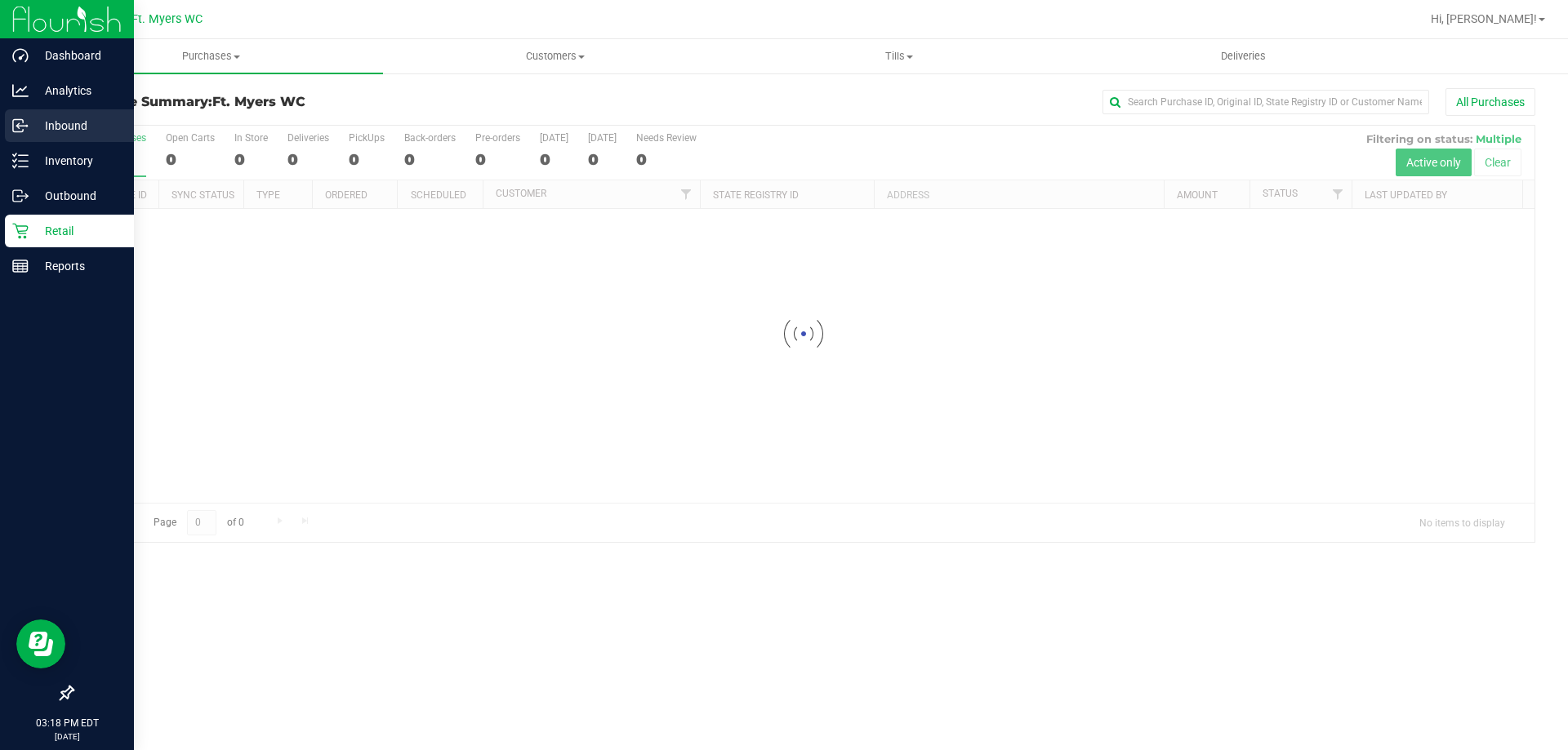
click at [42, 118] on p "Inbound" at bounding box center [77, 125] width 98 height 19
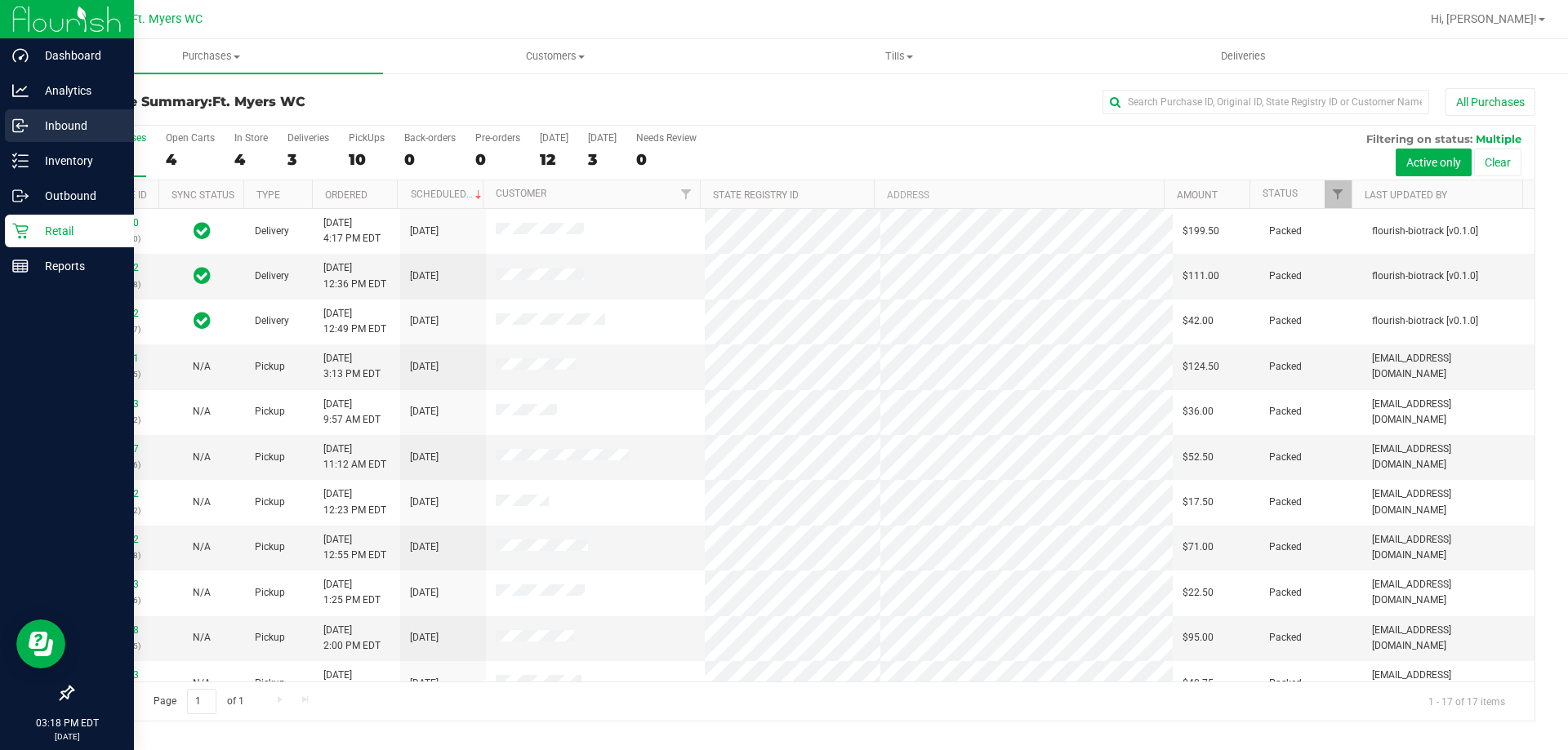
click at [17, 136] on div "Inbound" at bounding box center [69, 126] width 129 height 33
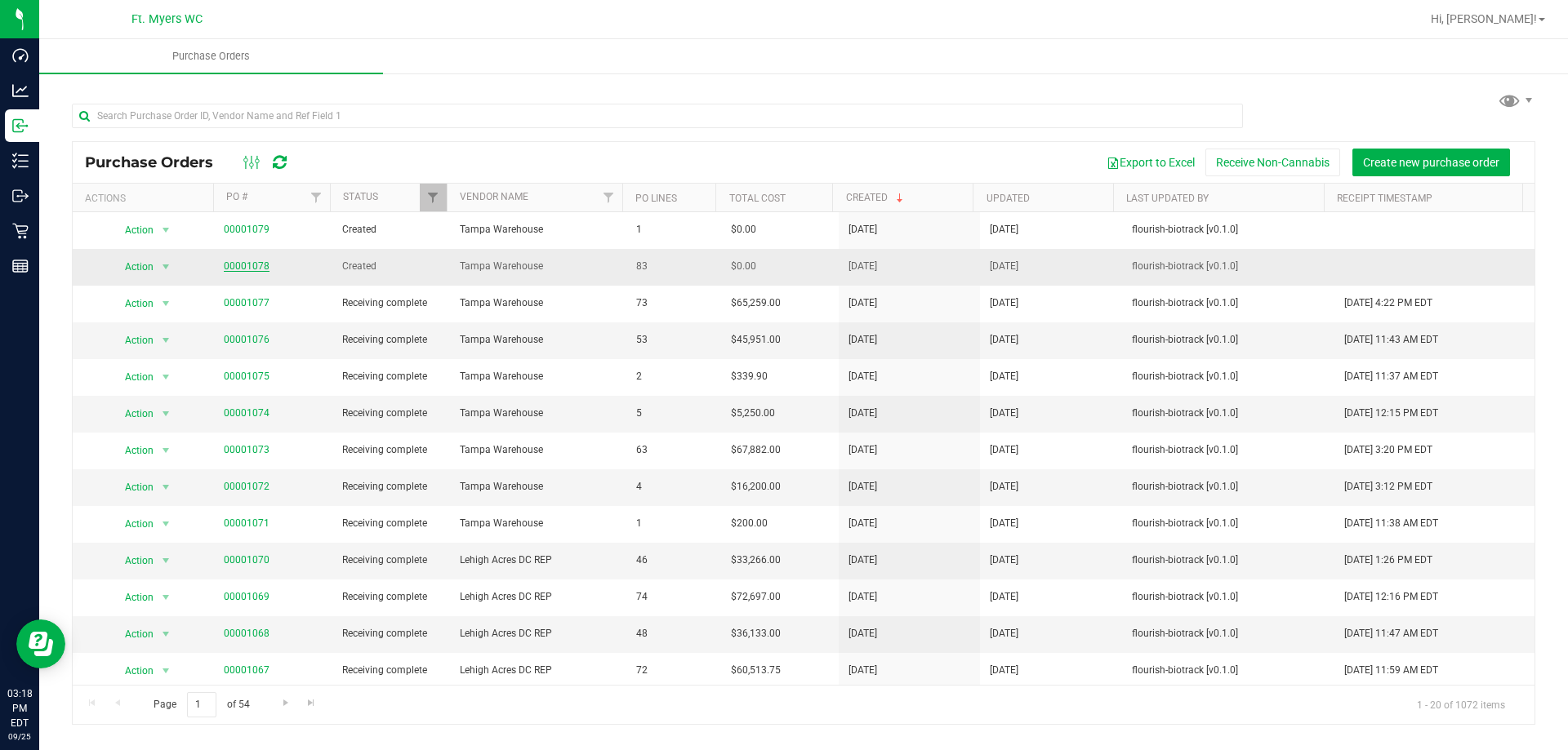
click at [258, 264] on link "00001078" at bounding box center [246, 266] width 46 height 12
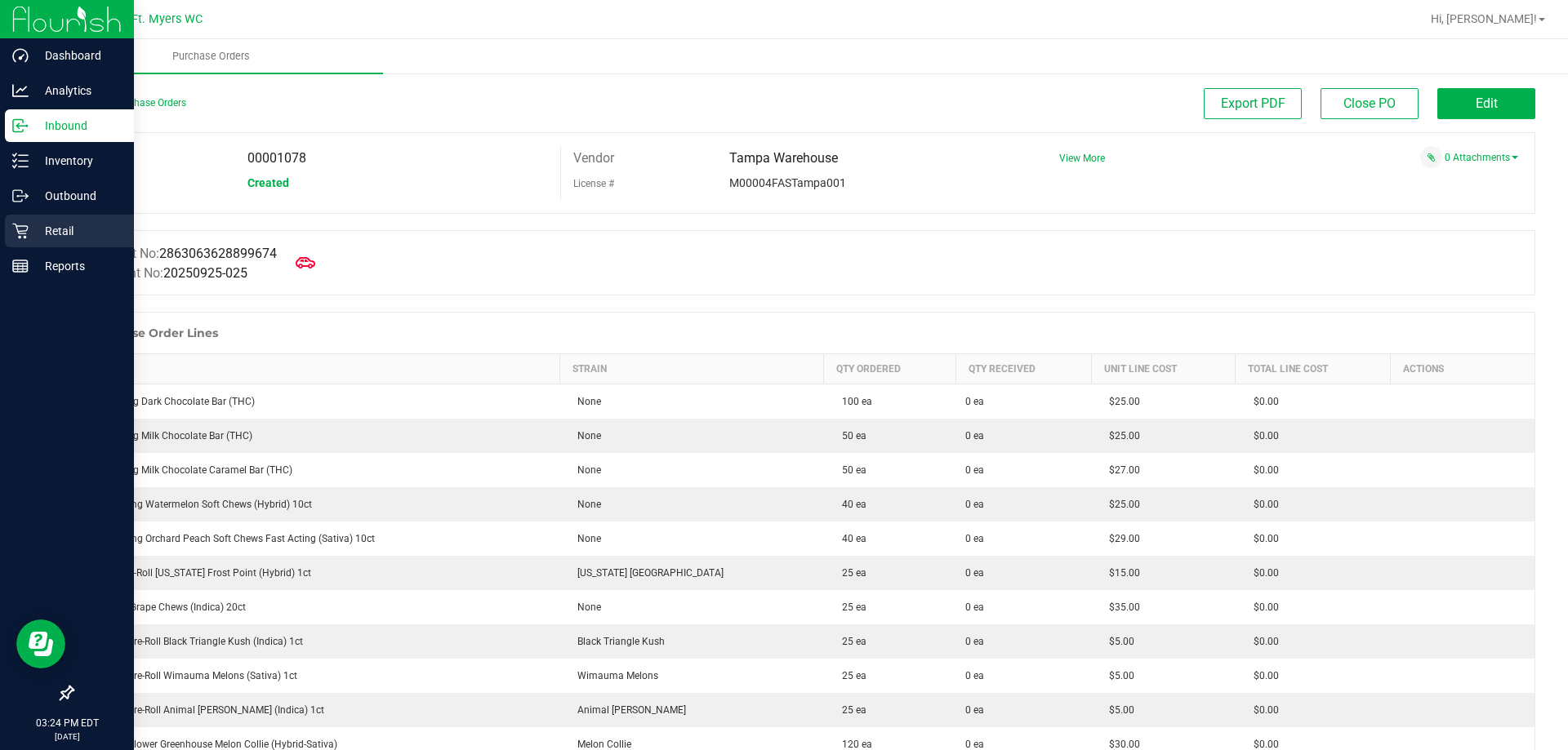
click at [23, 222] on div "Retail" at bounding box center [69, 231] width 129 height 33
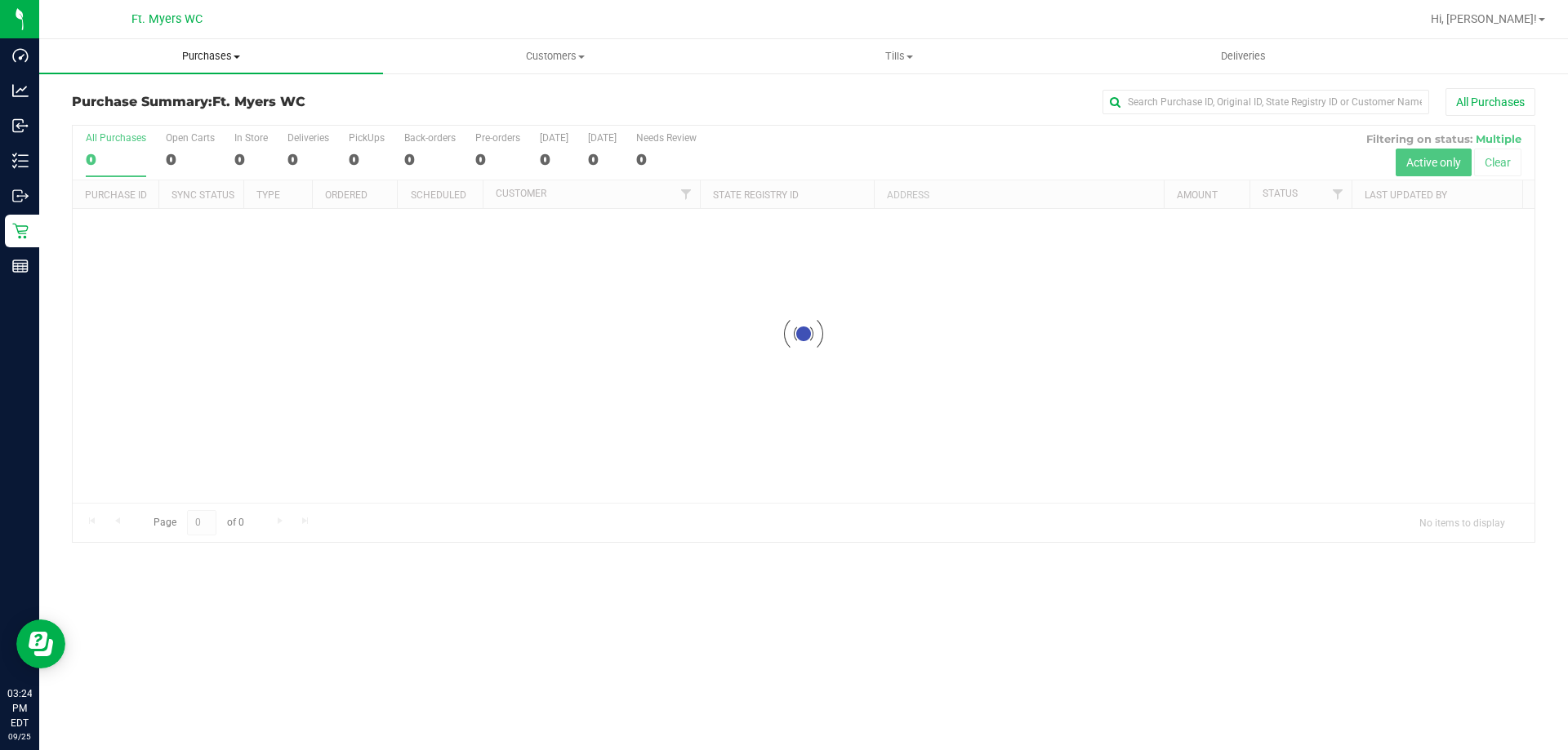
click at [251, 71] on uib-tab-heading "Purchases Summary of purchases Fulfillment All purchases" at bounding box center [211, 55] width 344 height 34
click at [205, 125] on li "Fulfillment" at bounding box center [211, 119] width 344 height 19
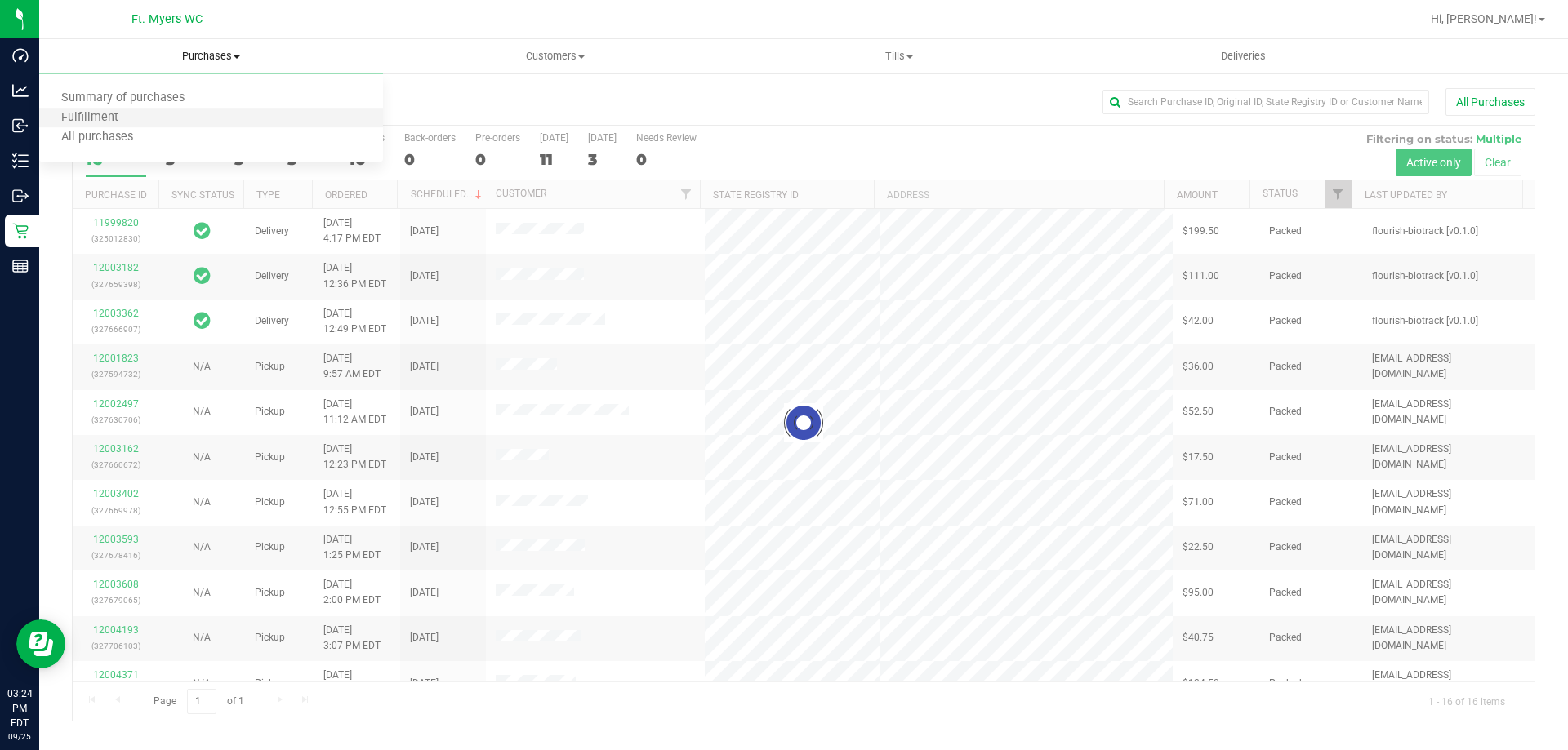
click at [156, 125] on li "Fulfillment" at bounding box center [211, 119] width 344 height 19
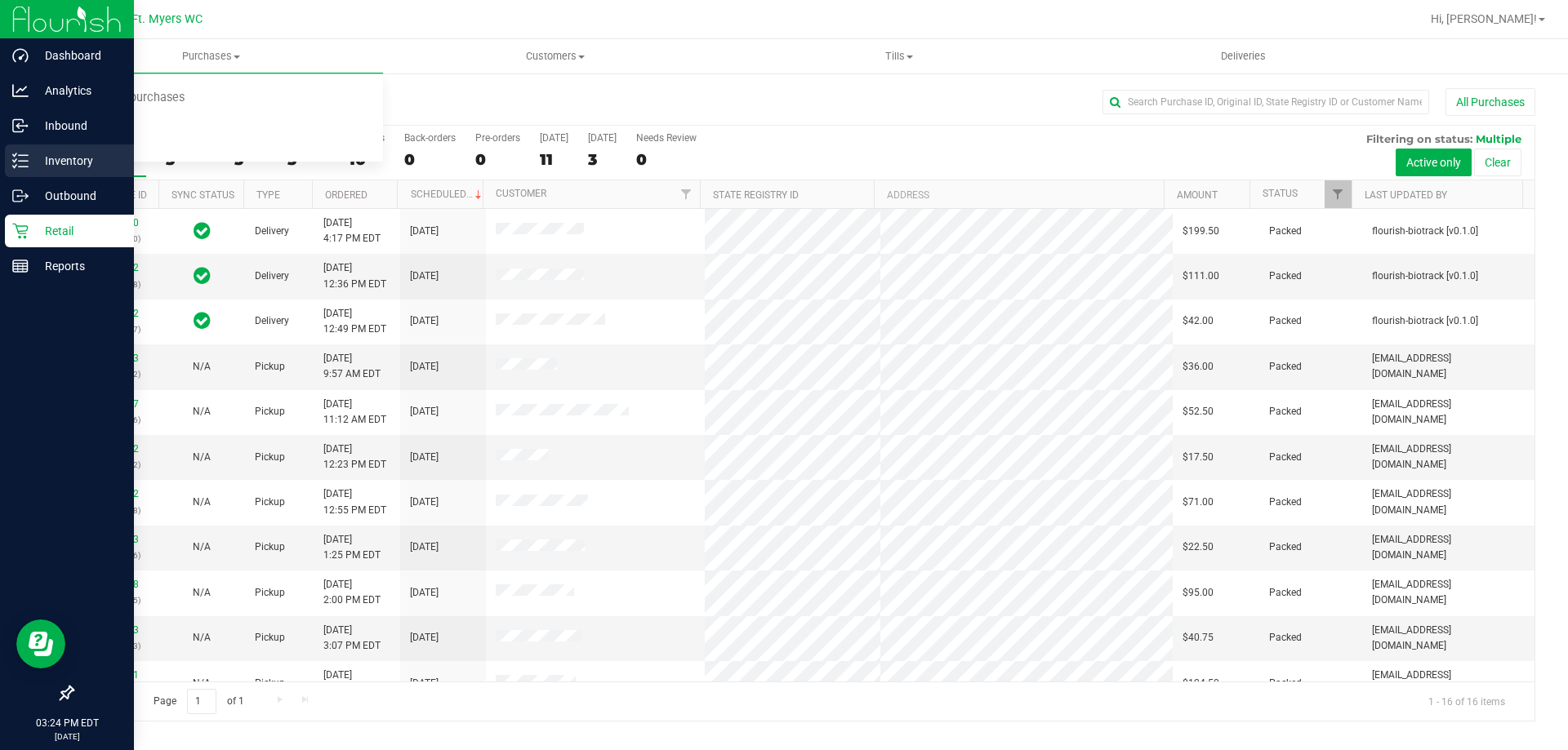
click at [31, 156] on p "Inventory" at bounding box center [77, 160] width 98 height 19
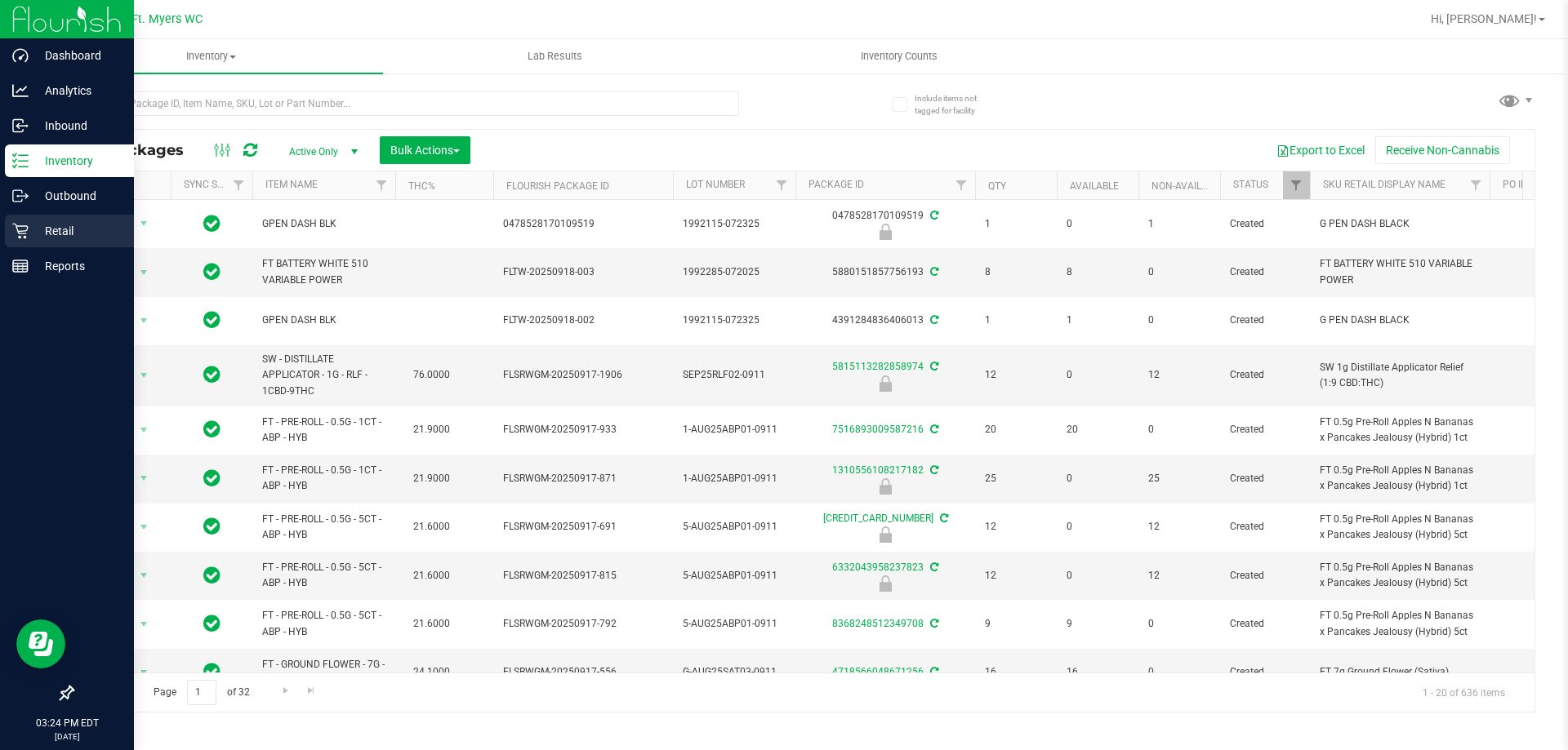
click at [39, 235] on p "Retail" at bounding box center [77, 231] width 98 height 19
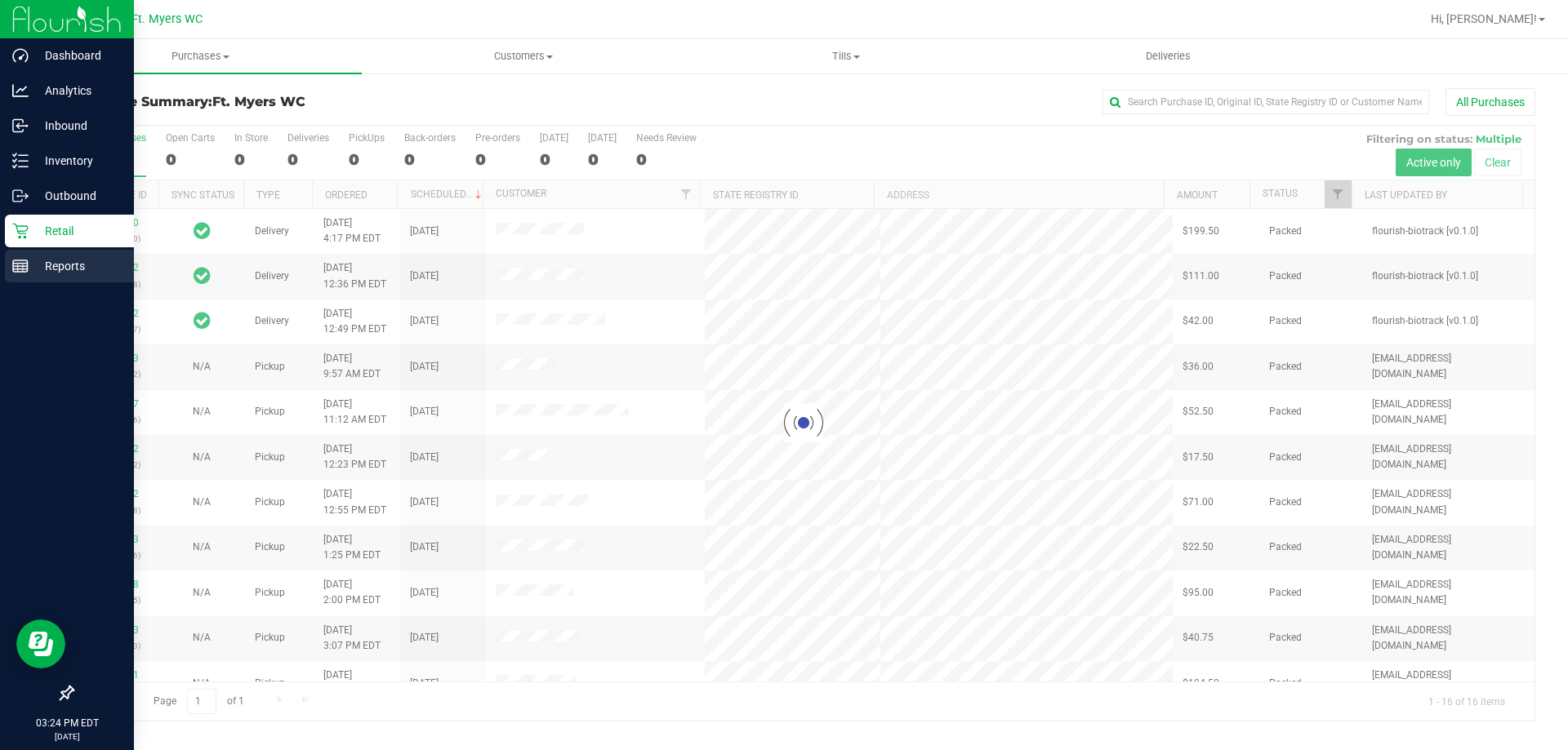
click at [37, 261] on p "Reports" at bounding box center [77, 266] width 98 height 19
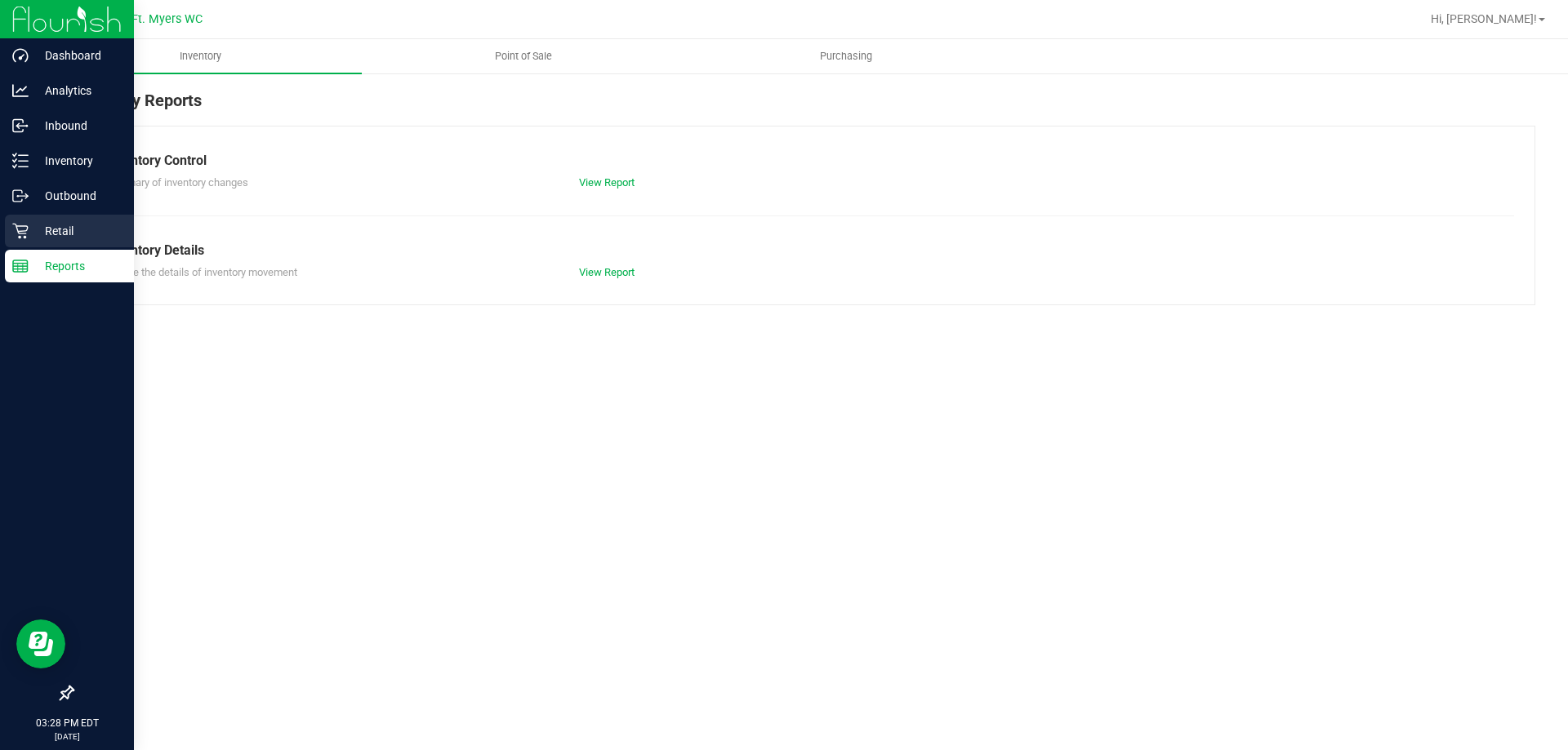
click at [21, 241] on div "Retail" at bounding box center [69, 231] width 129 height 33
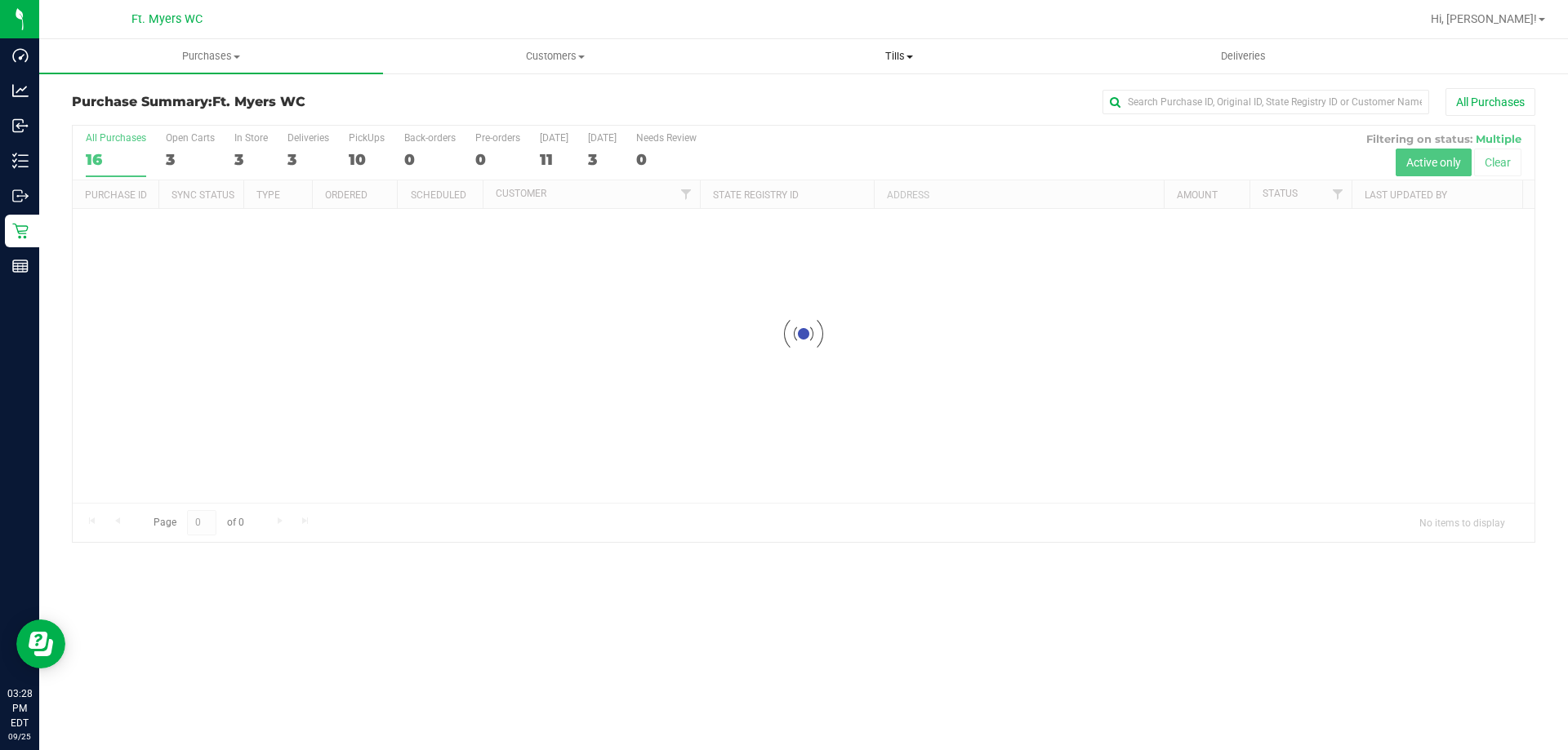
click at [937, 63] on span "Tills" at bounding box center [899, 55] width 342 height 15
click at [911, 93] on li "Manage tills" at bounding box center [899, 99] width 344 height 19
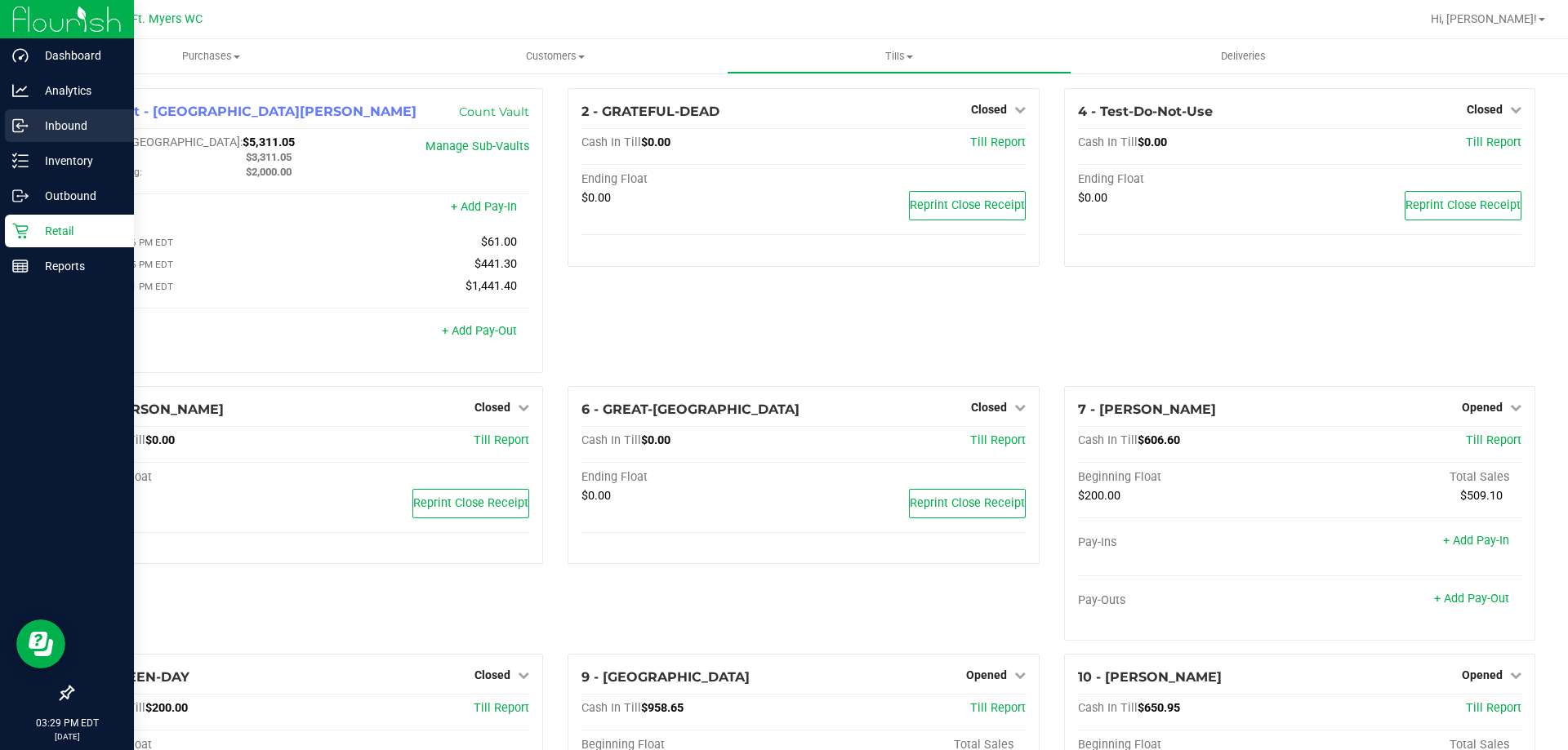
click at [32, 131] on p "Inbound" at bounding box center [77, 125] width 98 height 19
